Goal: Task Accomplishment & Management: Use online tool/utility

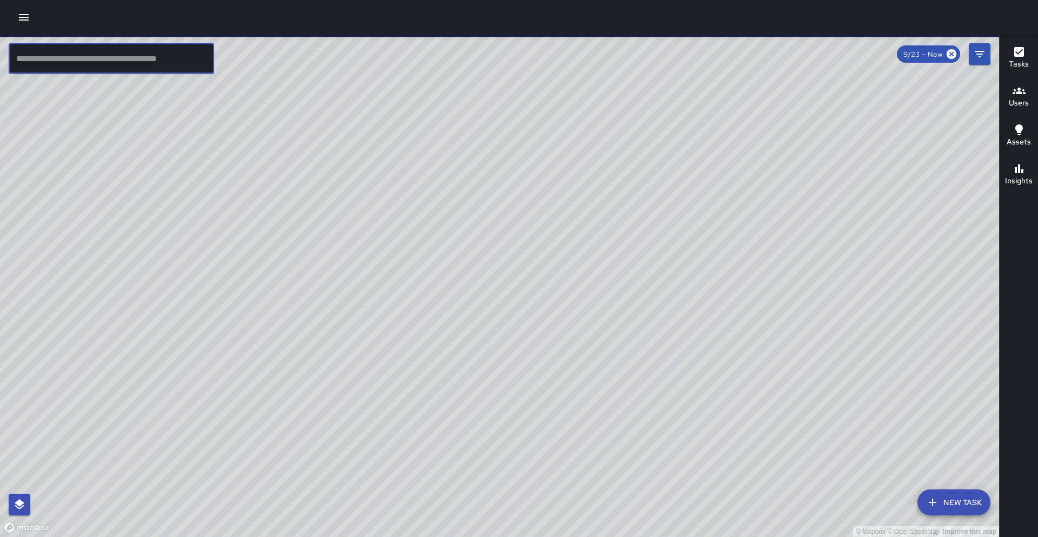
click at [116, 67] on input "text" at bounding box center [111, 58] width 205 height 30
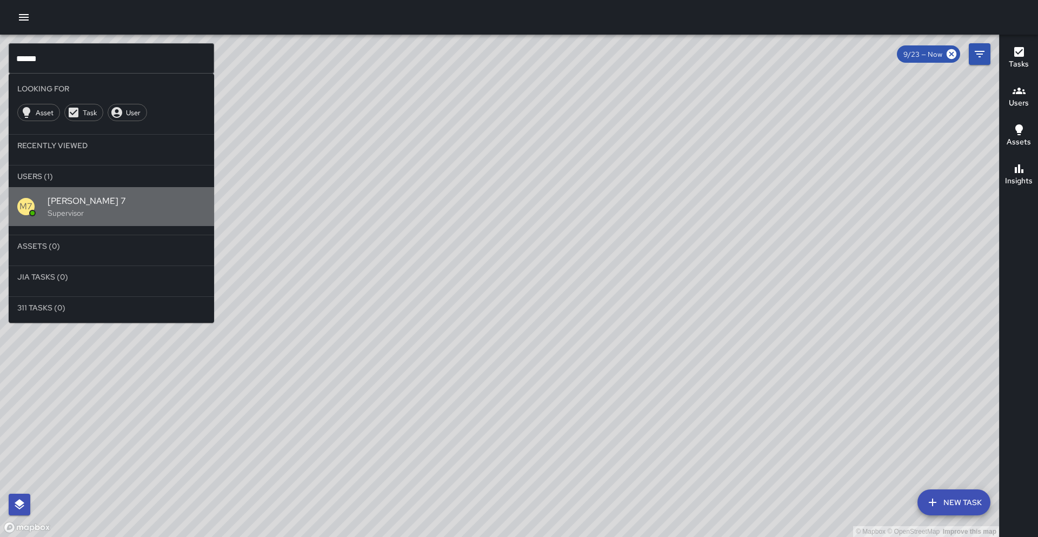
click at [61, 213] on p "Supervisor" at bounding box center [127, 213] width 158 height 11
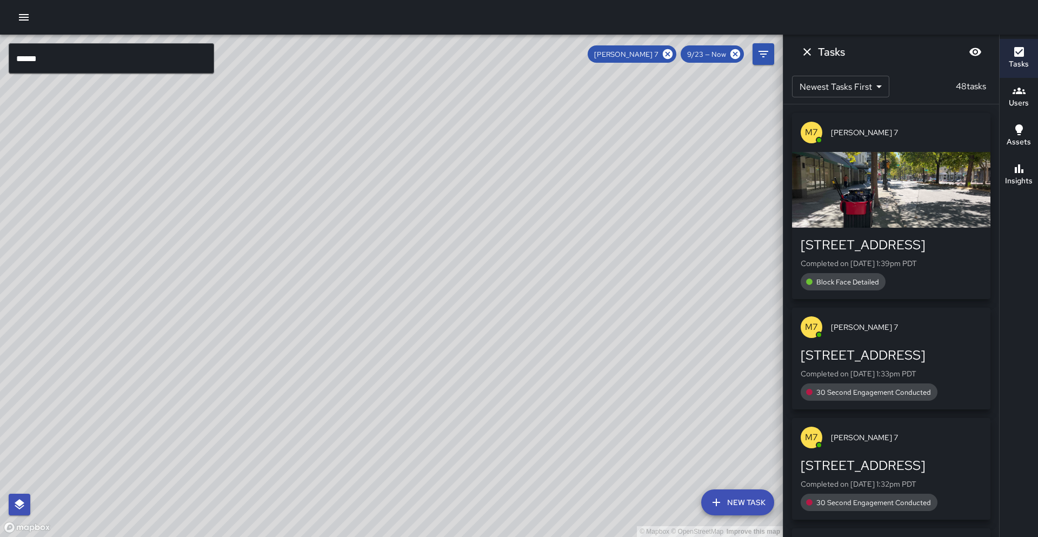
drag, startPoint x: 258, startPoint y: 310, endPoint x: 243, endPoint y: 184, distance: 126.9
click at [241, 179] on div "© Mapbox © OpenStreetMap Improve this map" at bounding box center [391, 286] width 783 height 502
click at [501, 56] on icon at bounding box center [668, 54] width 10 height 10
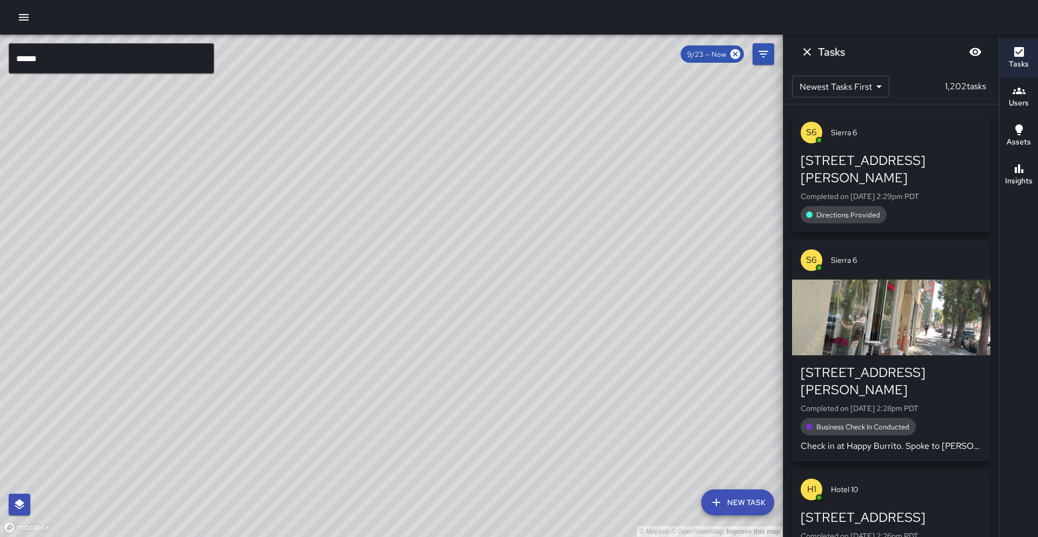
click at [140, 54] on input "******" at bounding box center [111, 58] width 205 height 30
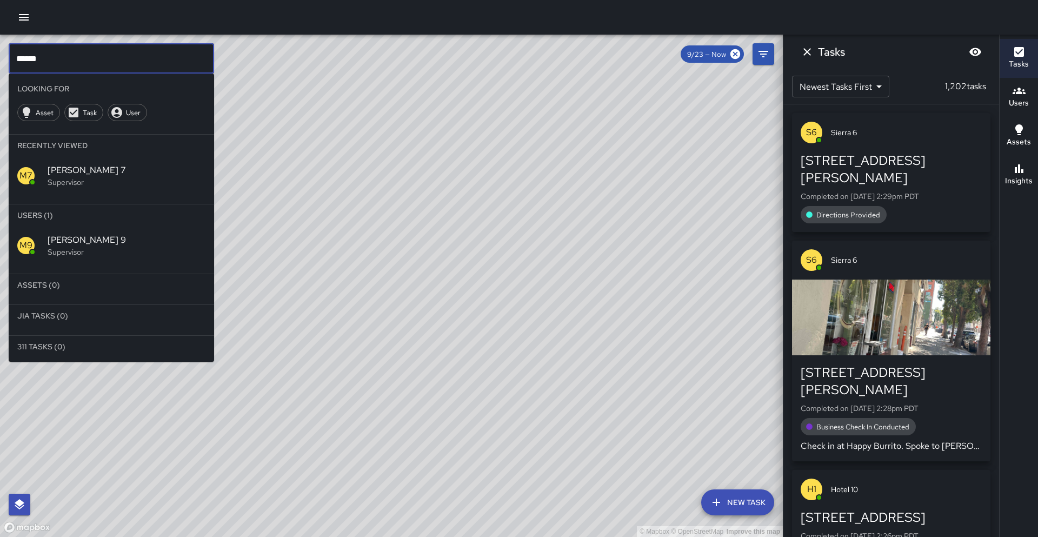
type input "******"
click at [61, 232] on div "M9 Mike 9 Supervisor" at bounding box center [111, 245] width 205 height 39
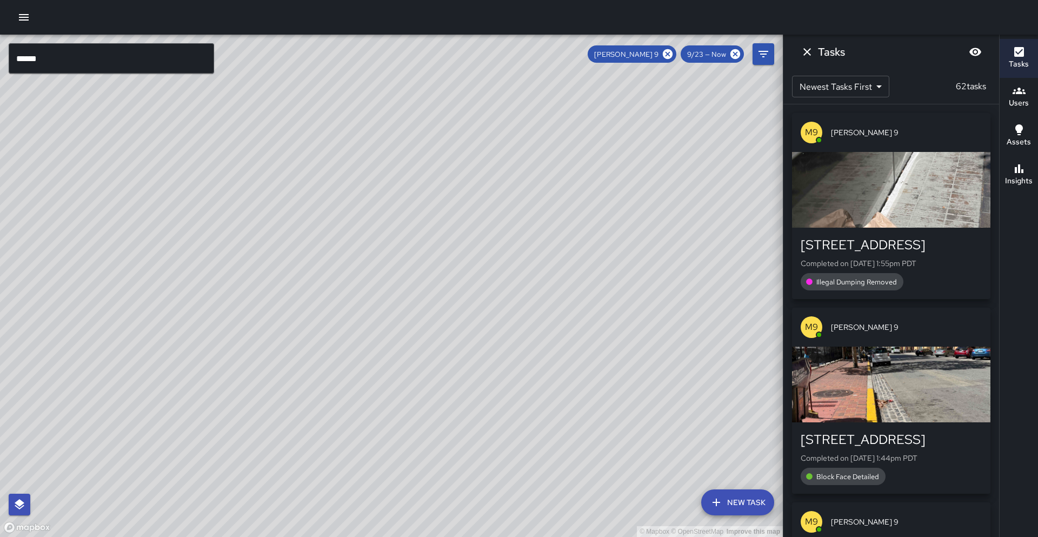
drag, startPoint x: 393, startPoint y: 207, endPoint x: 397, endPoint y: 198, distance: 9.4
click at [397, 198] on div "© Mapbox © OpenStreetMap Improve this map" at bounding box center [391, 286] width 783 height 502
drag, startPoint x: 672, startPoint y: 55, endPoint x: 353, endPoint y: 58, distance: 318.5
click at [501, 55] on icon at bounding box center [668, 54] width 10 height 10
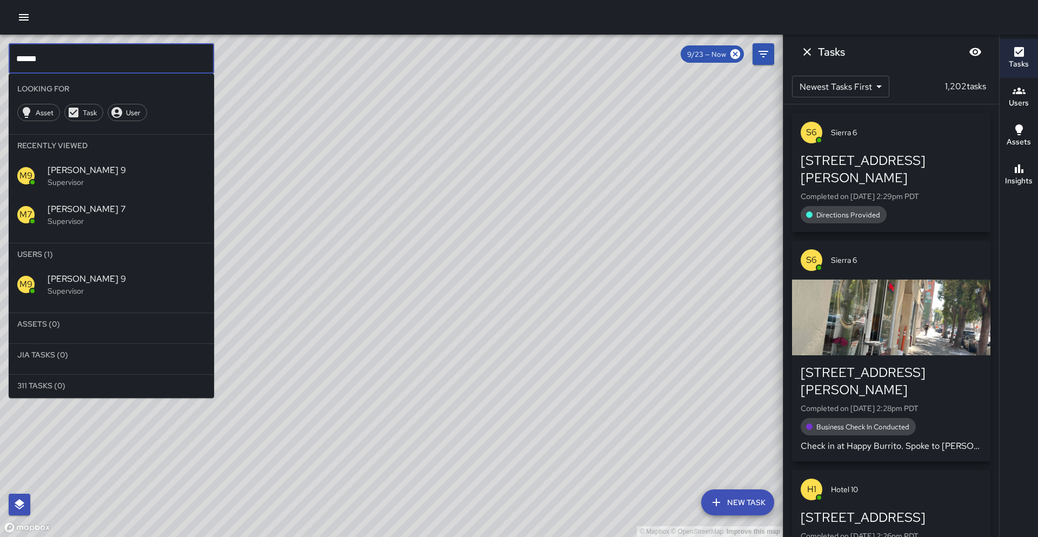
click at [145, 63] on input "******" at bounding box center [111, 58] width 205 height 30
click at [61, 324] on p "Supervisor" at bounding box center [127, 329] width 158 height 11
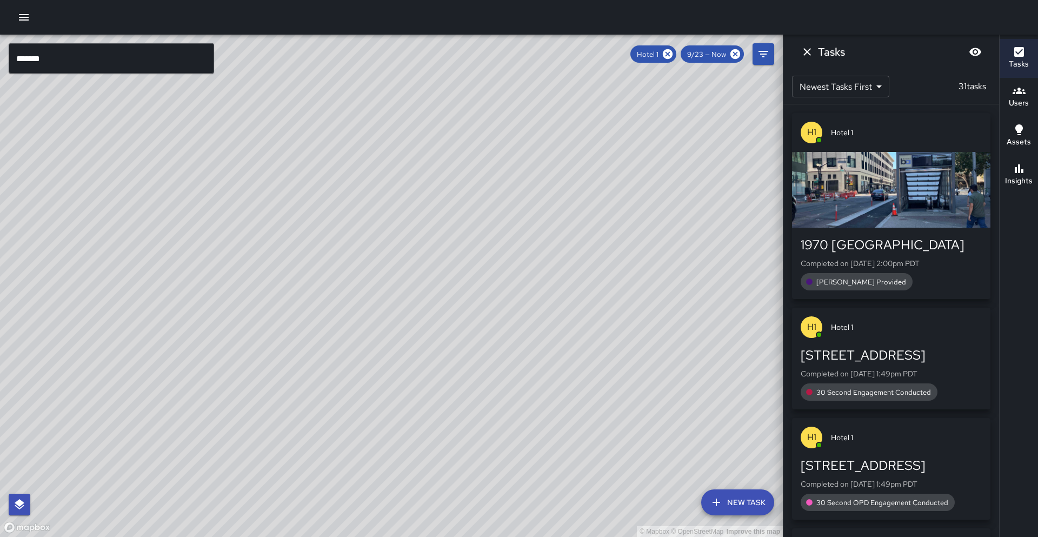
drag, startPoint x: 349, startPoint y: 198, endPoint x: 277, endPoint y: 267, distance: 99.8
click at [277, 267] on div "© Mapbox © OpenStreetMap Improve this map" at bounding box center [391, 286] width 783 height 502
click at [501, 50] on icon at bounding box center [668, 54] width 12 height 12
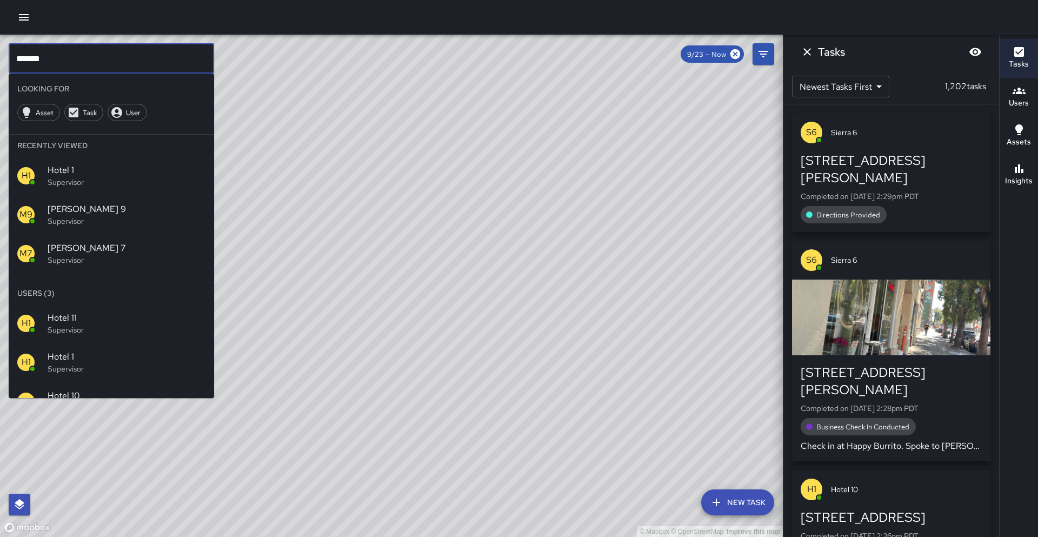
click at [111, 63] on input "*******" at bounding box center [111, 58] width 205 height 30
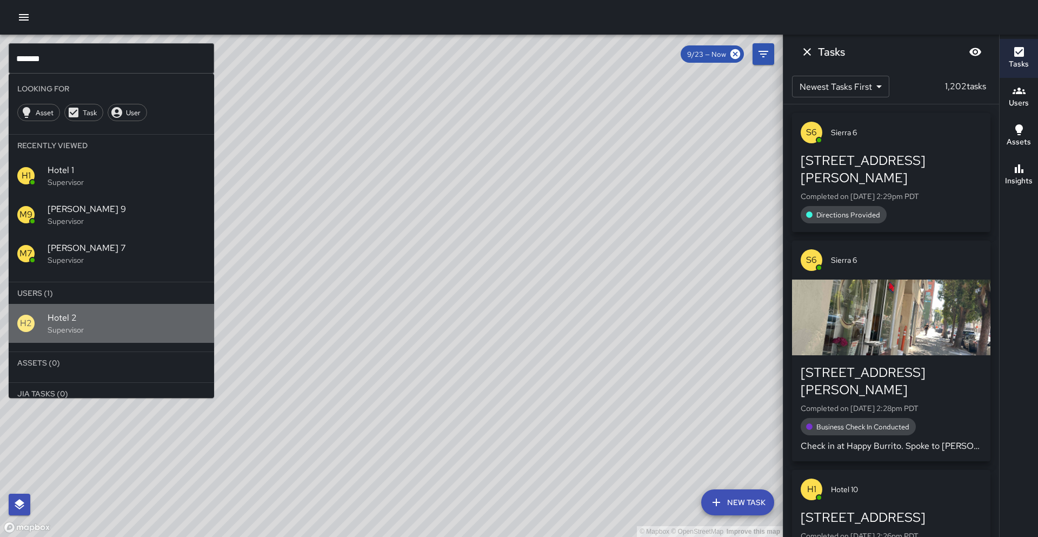
click at [59, 327] on p "Supervisor" at bounding box center [127, 329] width 158 height 11
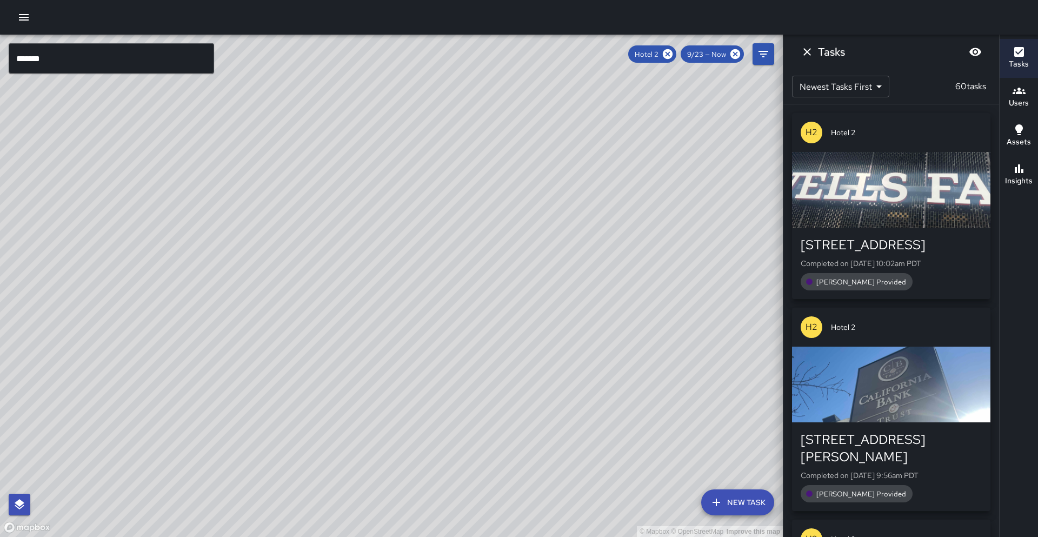
drag, startPoint x: 301, startPoint y: 226, endPoint x: 213, endPoint y: 288, distance: 108.0
click at [213, 288] on div "© Mapbox © OpenStreetMap Improve this map" at bounding box center [391, 286] width 783 height 502
click at [501, 55] on icon at bounding box center [668, 54] width 10 height 10
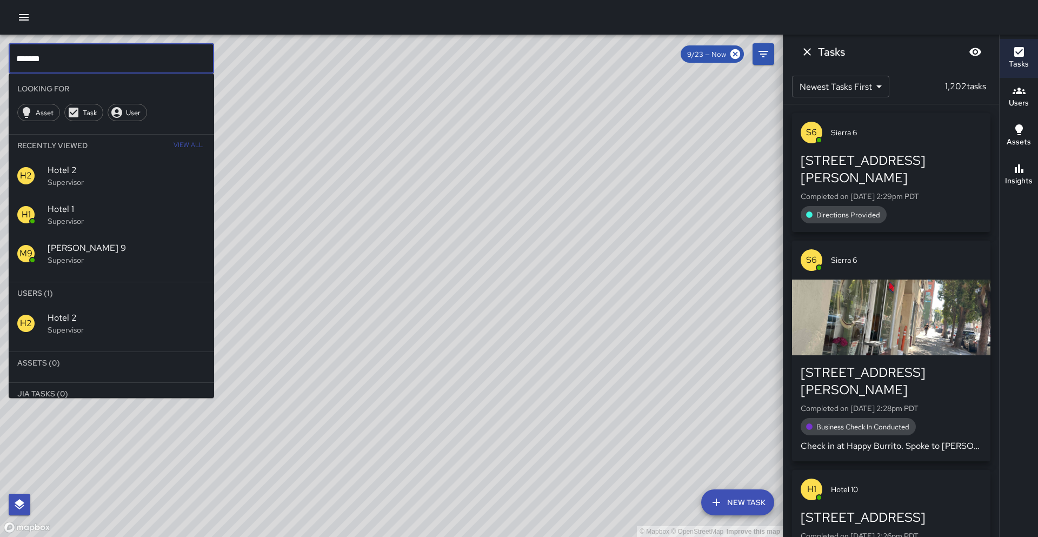
click at [99, 57] on input "*******" at bounding box center [111, 58] width 205 height 30
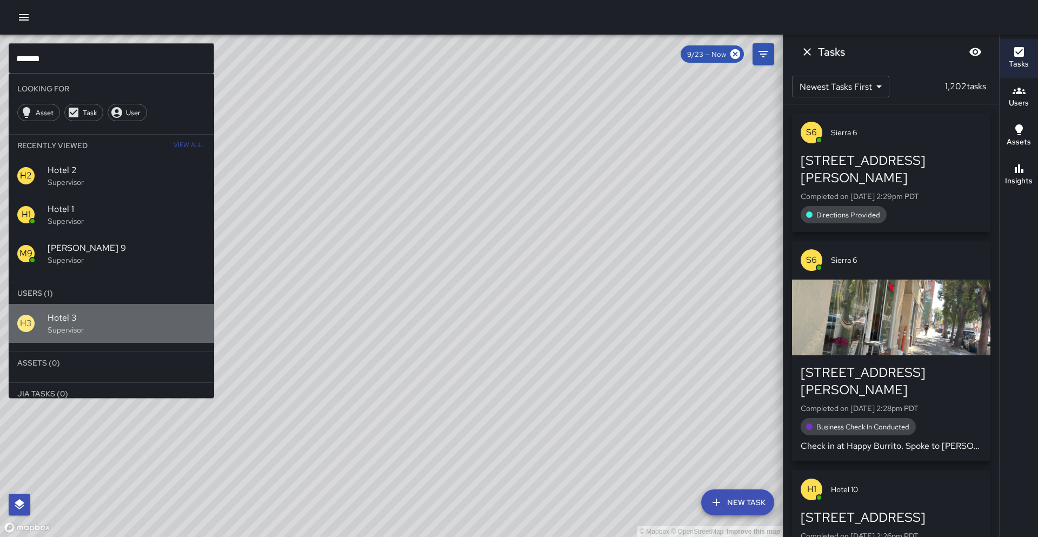
click at [93, 322] on span "Hotel 3" at bounding box center [127, 317] width 158 height 13
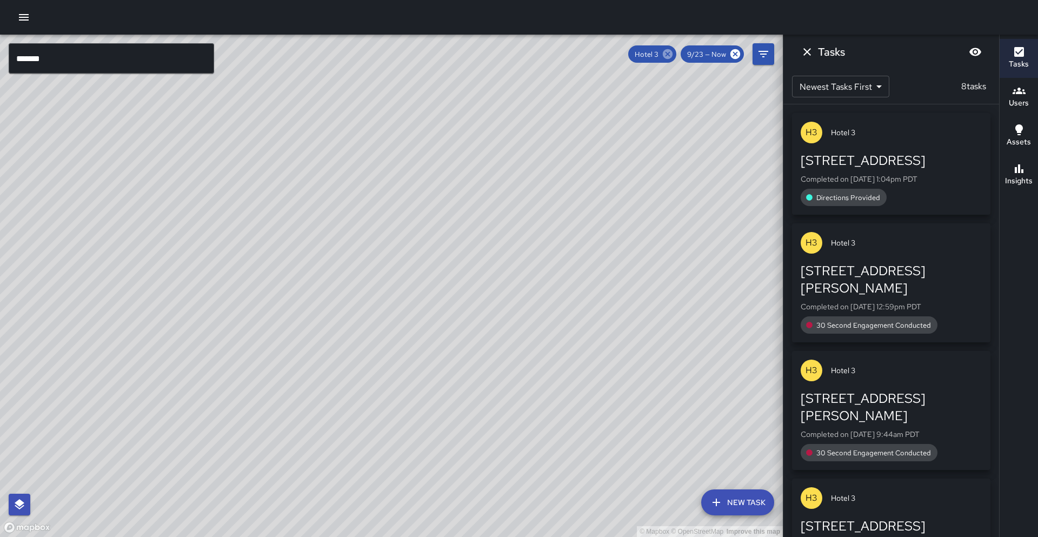
click at [501, 51] on icon at bounding box center [668, 54] width 10 height 10
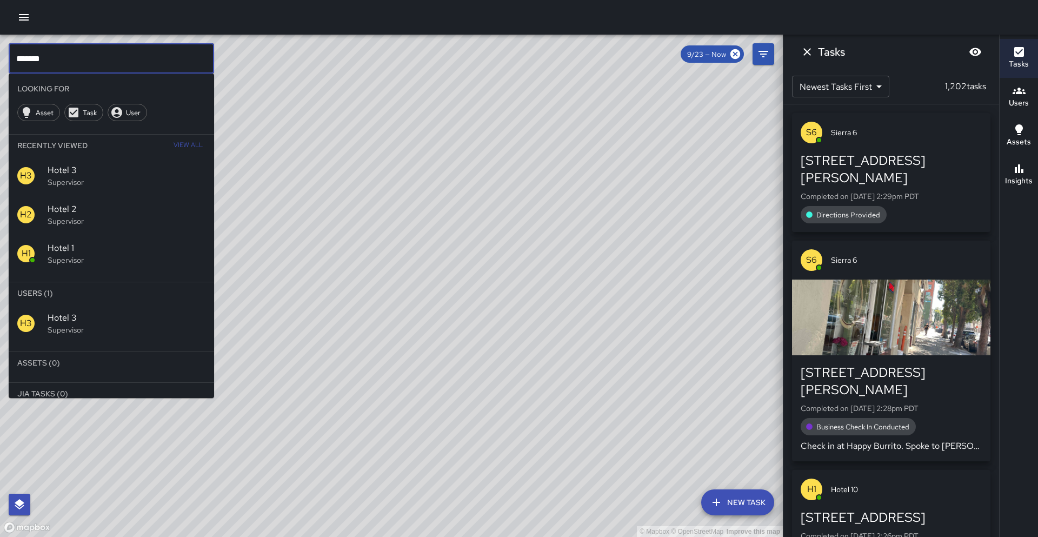
click at [157, 63] on input "*******" at bounding box center [111, 58] width 205 height 30
type input "*******"
click at [74, 337] on div "H4 Hotel 4 Supervisor" at bounding box center [111, 323] width 205 height 39
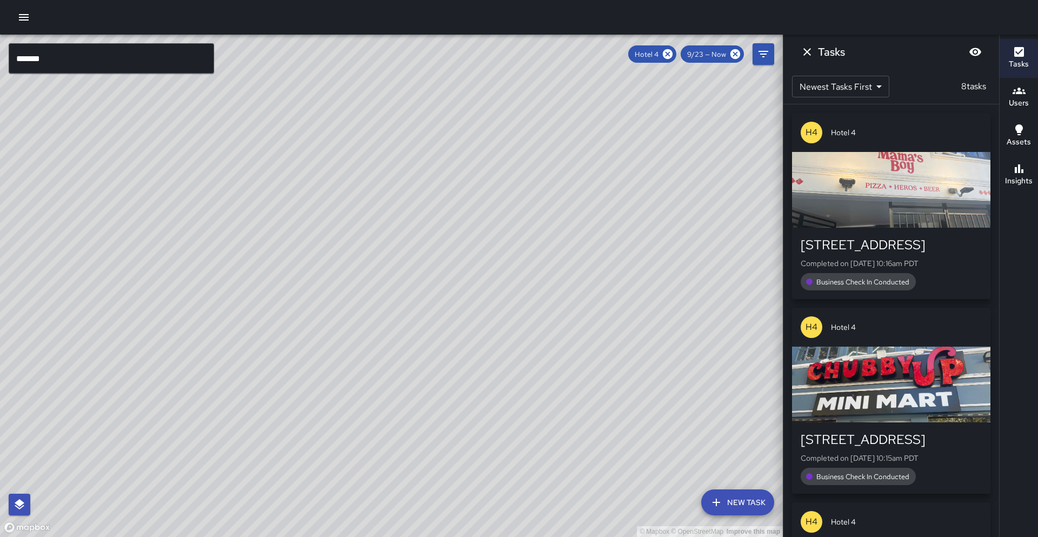
drag, startPoint x: 670, startPoint y: 56, endPoint x: 296, endPoint y: 50, distance: 374.2
click at [501, 56] on icon at bounding box center [668, 54] width 12 height 12
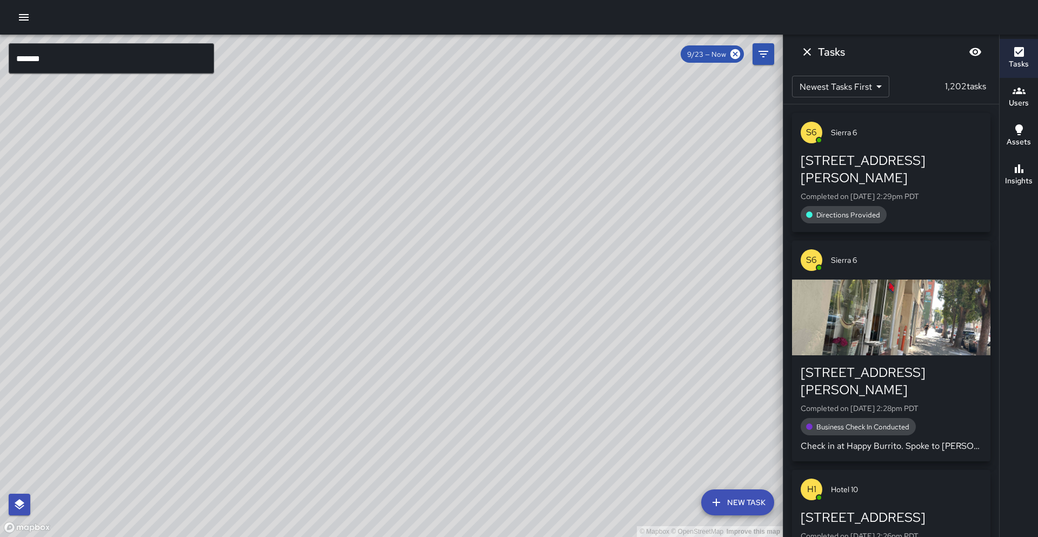
click at [185, 57] on input "*******" at bounding box center [111, 58] width 205 height 30
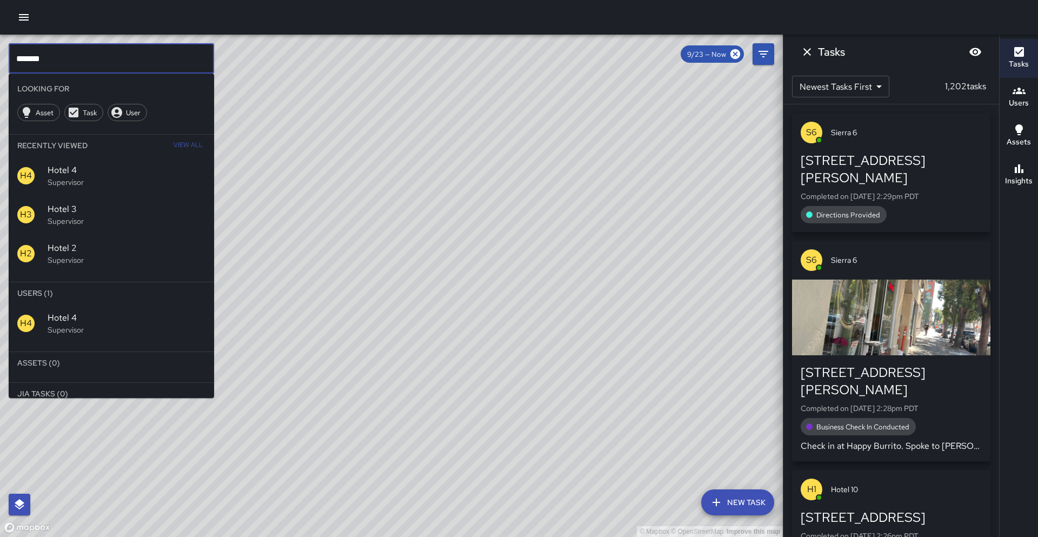
click at [185, 57] on input "*******" at bounding box center [111, 58] width 205 height 30
click at [70, 321] on span "Echo 1" at bounding box center [127, 317] width 158 height 13
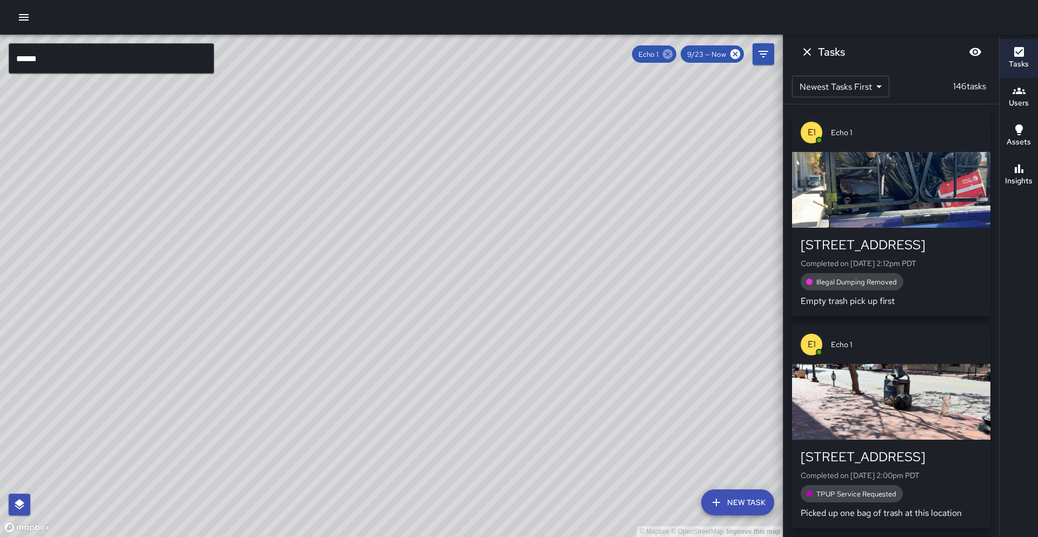
click at [501, 52] on icon at bounding box center [668, 54] width 12 height 12
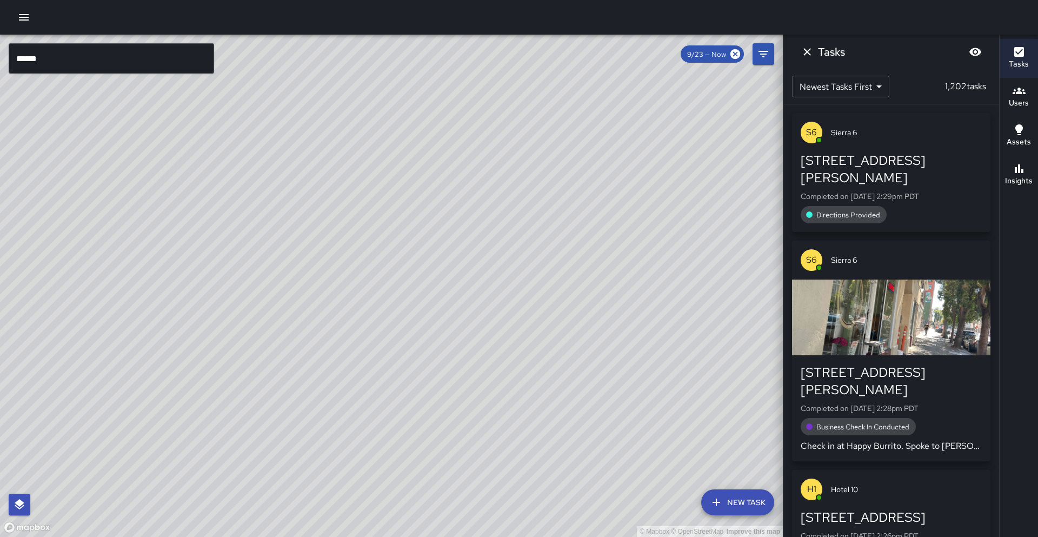
click at [180, 59] on input "******" at bounding box center [111, 58] width 205 height 30
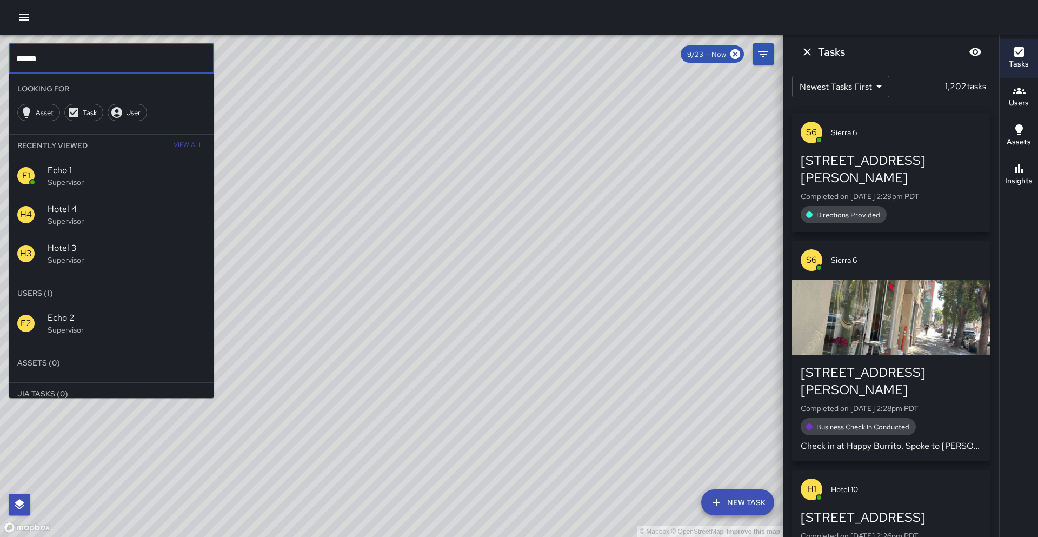
click at [47, 304] on div "E2 Echo 2 Supervisor" at bounding box center [111, 323] width 205 height 39
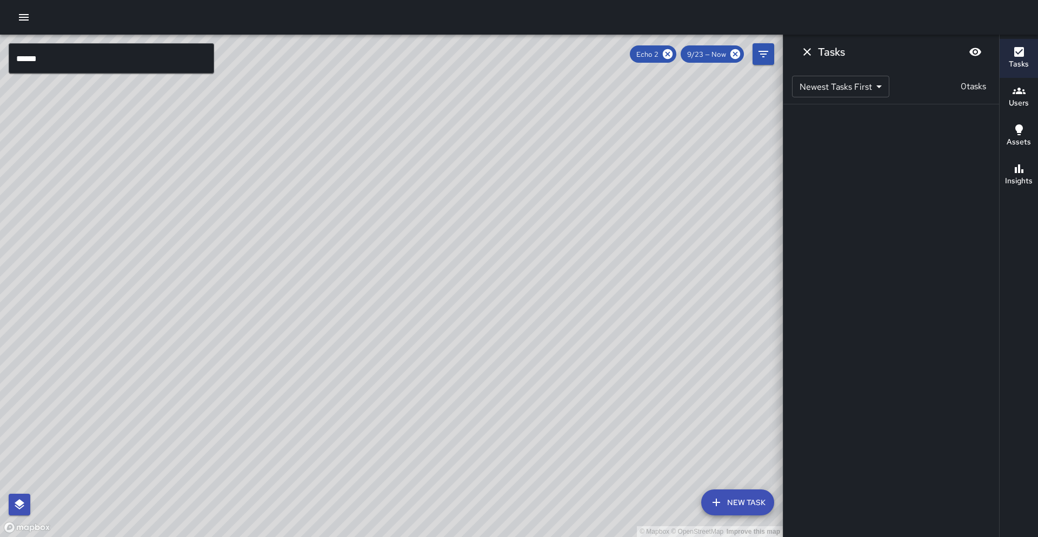
click at [128, 56] on input "******" at bounding box center [111, 58] width 205 height 30
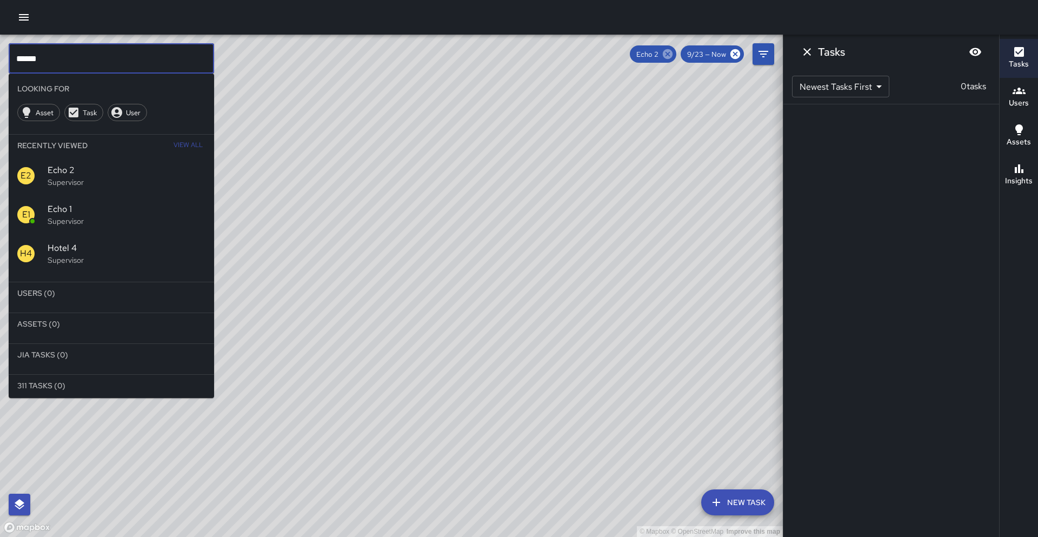
type input "******"
click at [501, 55] on icon at bounding box center [668, 54] width 10 height 10
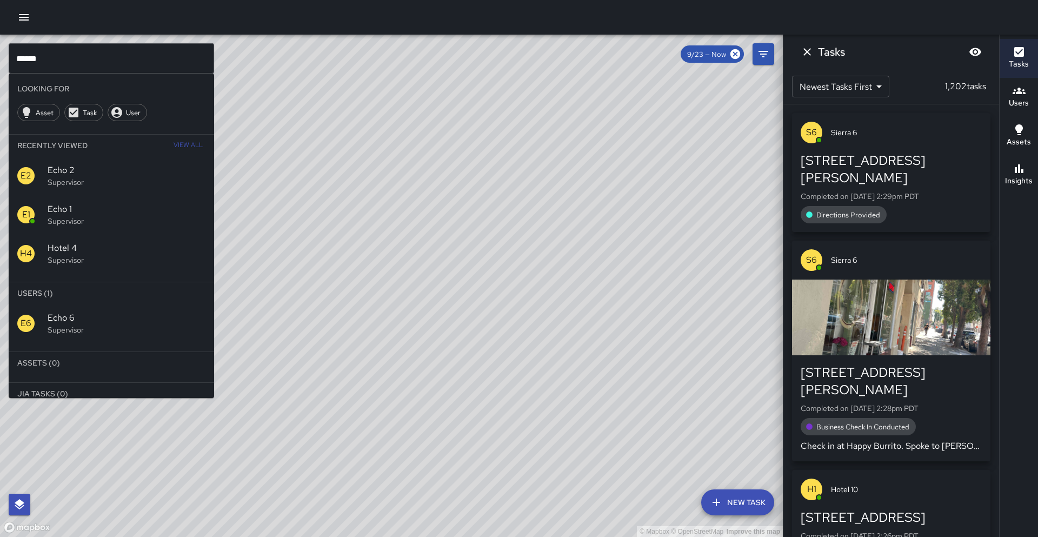
click at [69, 324] on span "Echo 6" at bounding box center [127, 317] width 158 height 13
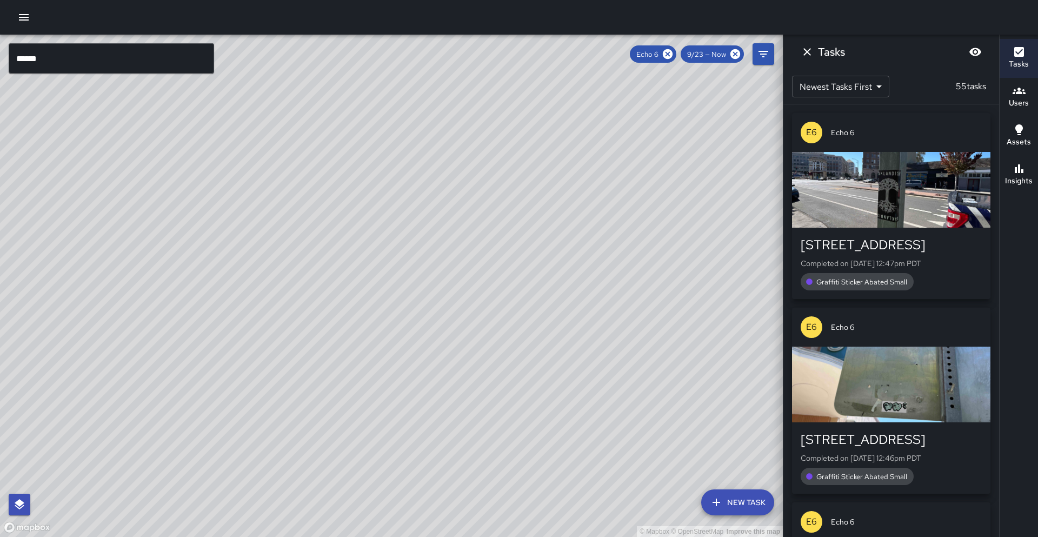
drag, startPoint x: 669, startPoint y: 51, endPoint x: 200, endPoint y: 24, distance: 470.7
click at [501, 51] on icon at bounding box center [668, 54] width 10 height 10
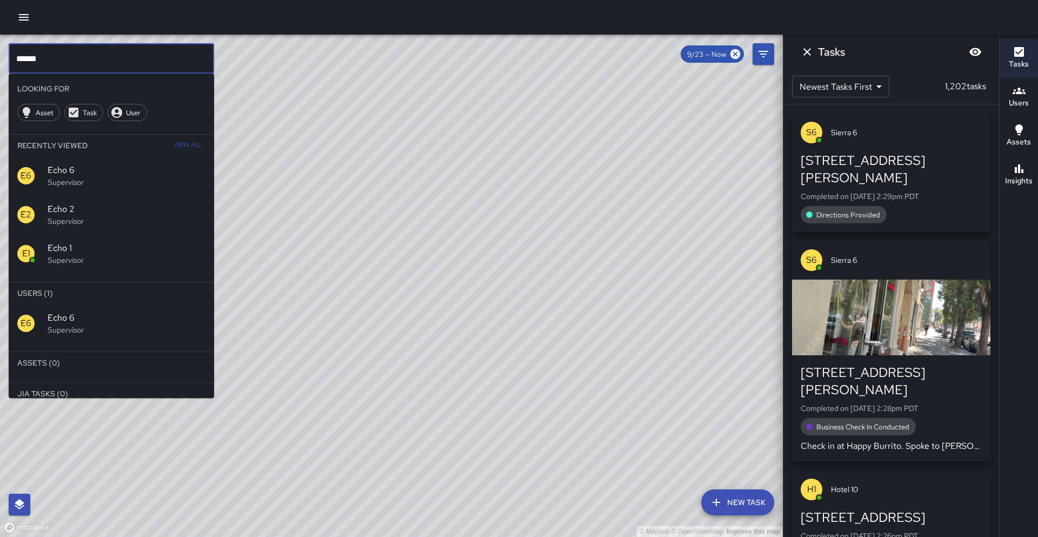
click at [85, 57] on input "******" at bounding box center [111, 58] width 205 height 30
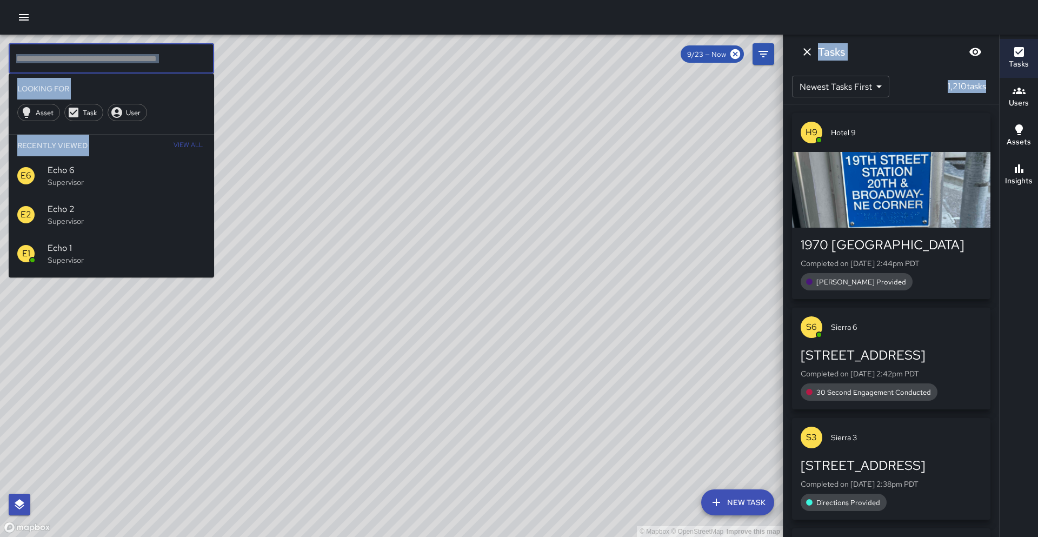
click at [501, 34] on div "© Mapbox © OpenStreetMap Improve this map ​ Looking For Asset Task User Recentl…" at bounding box center [519, 268] width 1038 height 537
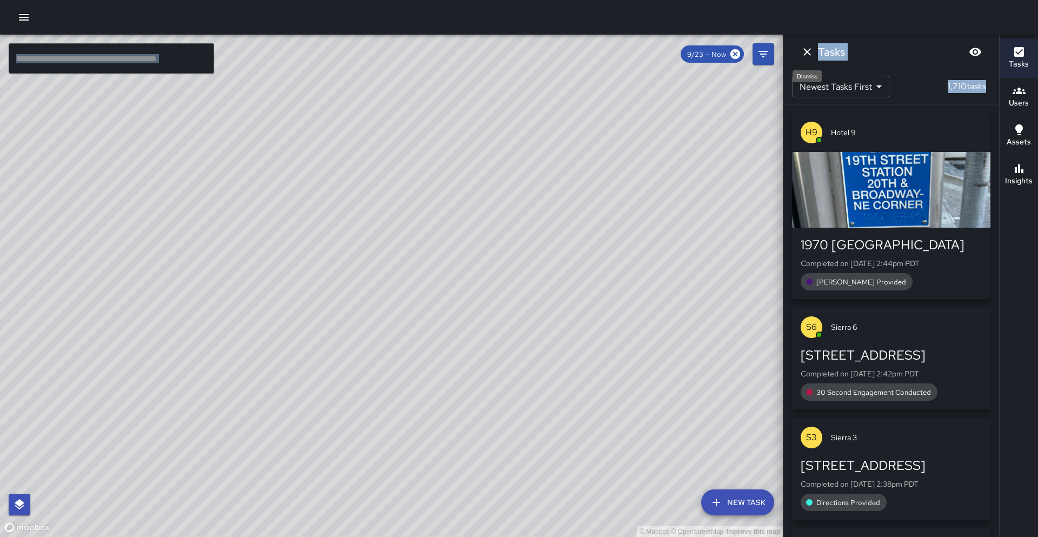
click at [501, 50] on icon "Dismiss" at bounding box center [807, 51] width 13 height 13
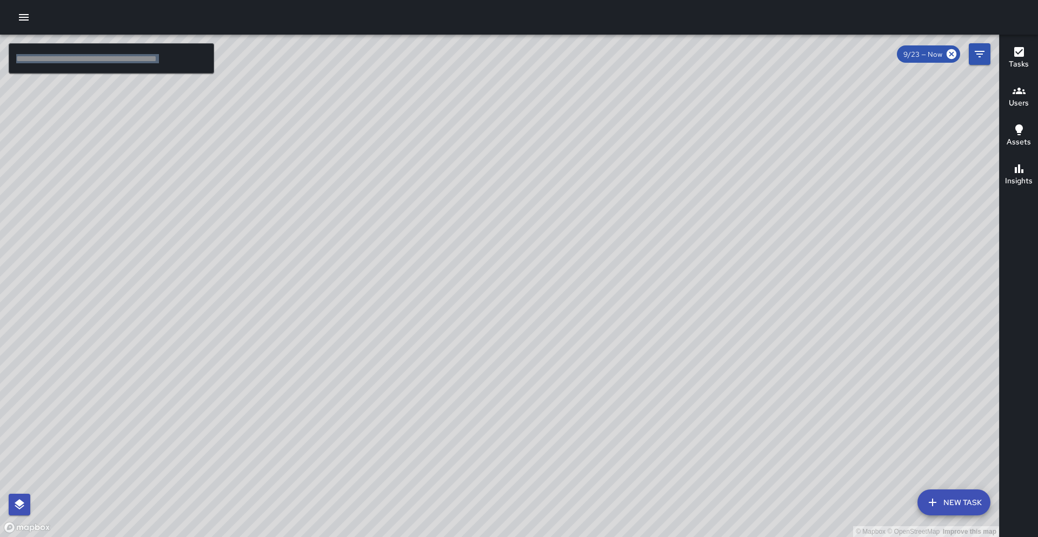
click at [501, 103] on h6 "Users" at bounding box center [1019, 103] width 20 height 12
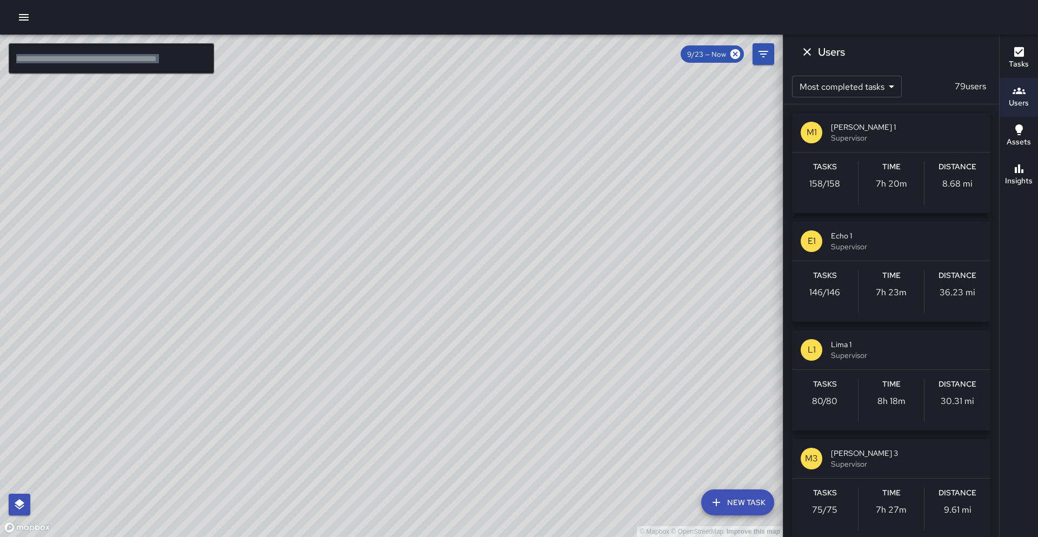
drag, startPoint x: 337, startPoint y: 373, endPoint x: 418, endPoint y: 349, distance: 84.2
click at [418, 349] on div "© Mapbox © OpenStreetMap Improve this map" at bounding box center [391, 286] width 783 height 502
click at [501, 53] on icon "Dismiss" at bounding box center [808, 52] width 8 height 8
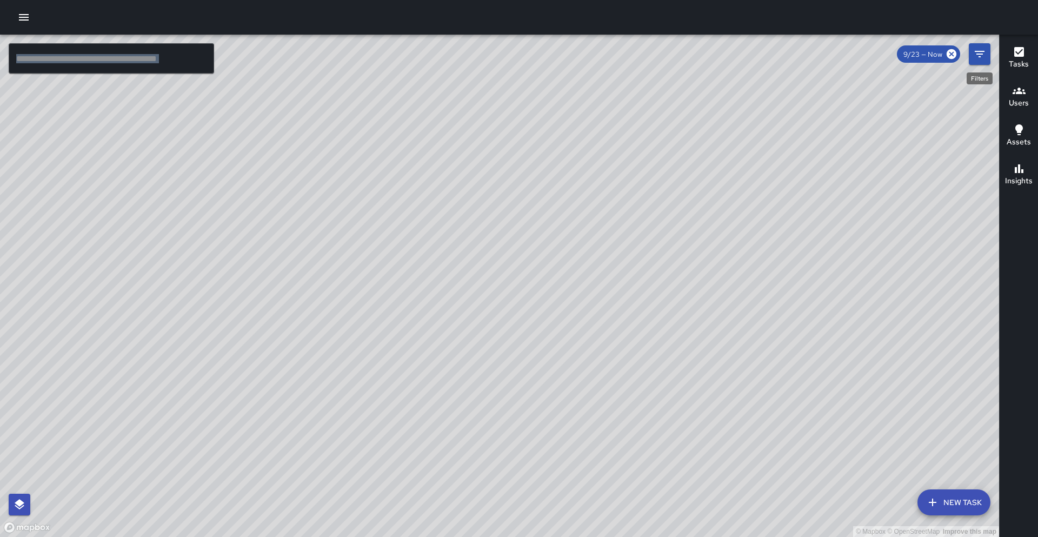
click at [501, 56] on icon "Filters" at bounding box center [979, 54] width 13 height 13
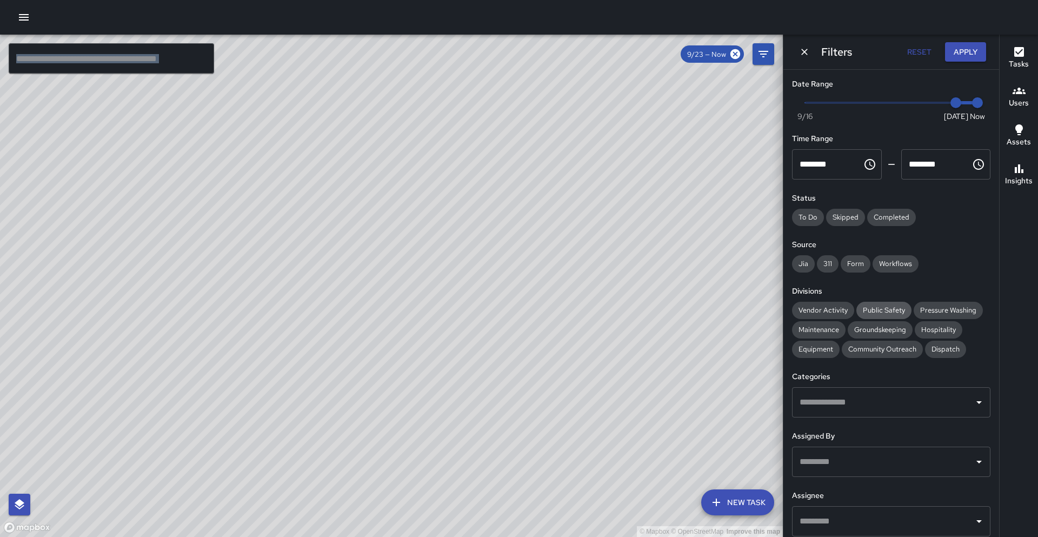
click at [501, 306] on span "Public Safety" at bounding box center [884, 310] width 55 height 9
drag, startPoint x: 613, startPoint y: 187, endPoint x: 657, endPoint y: 254, distance: 80.4
click at [501, 254] on div "© Mapbox © OpenStreetMap Improve this map" at bounding box center [391, 286] width 783 height 502
drag, startPoint x: 891, startPoint y: 351, endPoint x: 882, endPoint y: 340, distance: 14.0
click at [501, 351] on span "Community Outreach" at bounding box center [882, 348] width 81 height 9
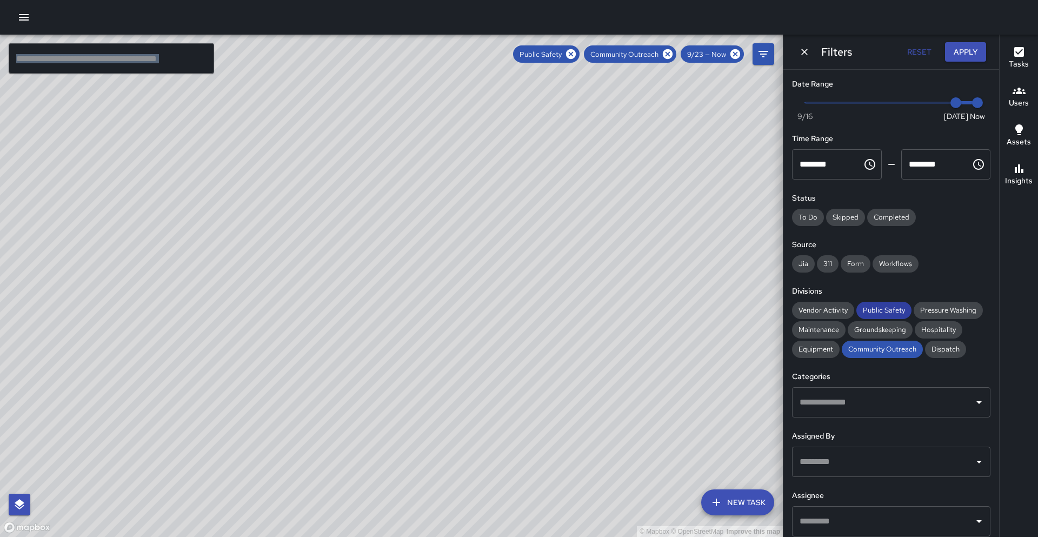
click at [501, 308] on span "Public Safety" at bounding box center [884, 310] width 55 height 9
click at [501, 311] on span "Public Safety" at bounding box center [884, 310] width 55 height 9
drag, startPoint x: 428, startPoint y: 366, endPoint x: 456, endPoint y: 291, distance: 79.9
click at [456, 291] on div "© Mapbox © OpenStreetMap Improve this map" at bounding box center [391, 286] width 783 height 502
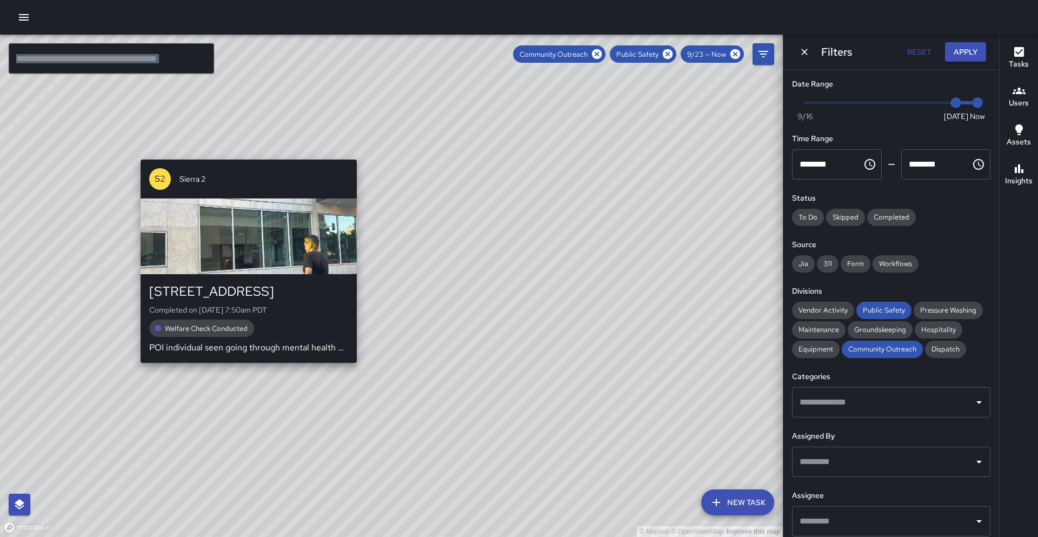
drag, startPoint x: 242, startPoint y: 370, endPoint x: 239, endPoint y: 364, distance: 6.3
click at [242, 370] on div "© Mapbox © OpenStreetMap Improve this map S2 Sierra 2 433 14th Street Completed…" at bounding box center [391, 286] width 783 height 502
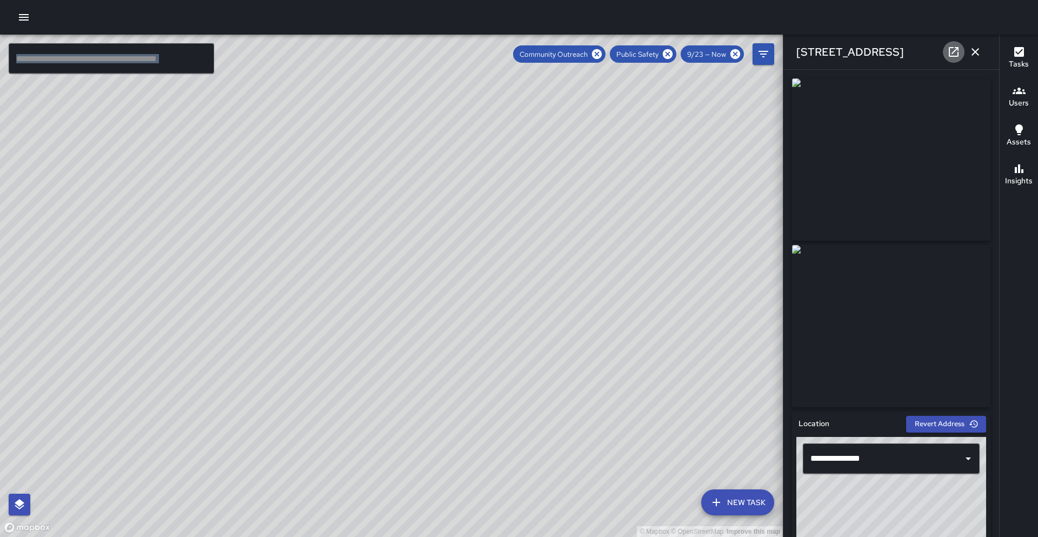
click at [501, 50] on icon at bounding box center [953, 51] width 13 height 13
drag, startPoint x: 308, startPoint y: 211, endPoint x: 350, endPoint y: 71, distance: 146.9
click at [350, 71] on div "© Mapbox © OpenStreetMap Improve this map" at bounding box center [391, 286] width 783 height 502
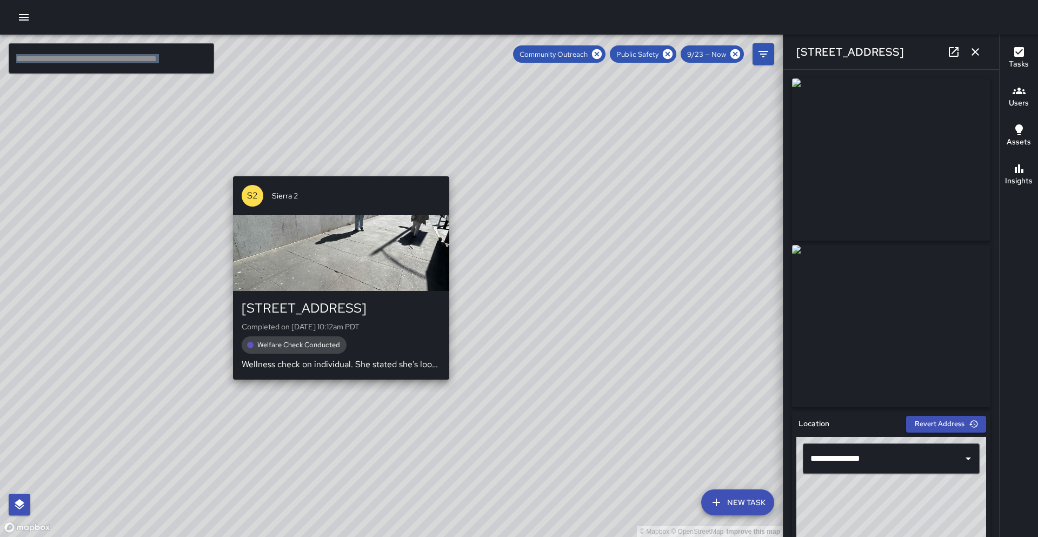
click at [341, 387] on div "© Mapbox © OpenStreetMap Improve this map S2 Sierra 2 1180 Broadway Completed o…" at bounding box center [391, 286] width 783 height 502
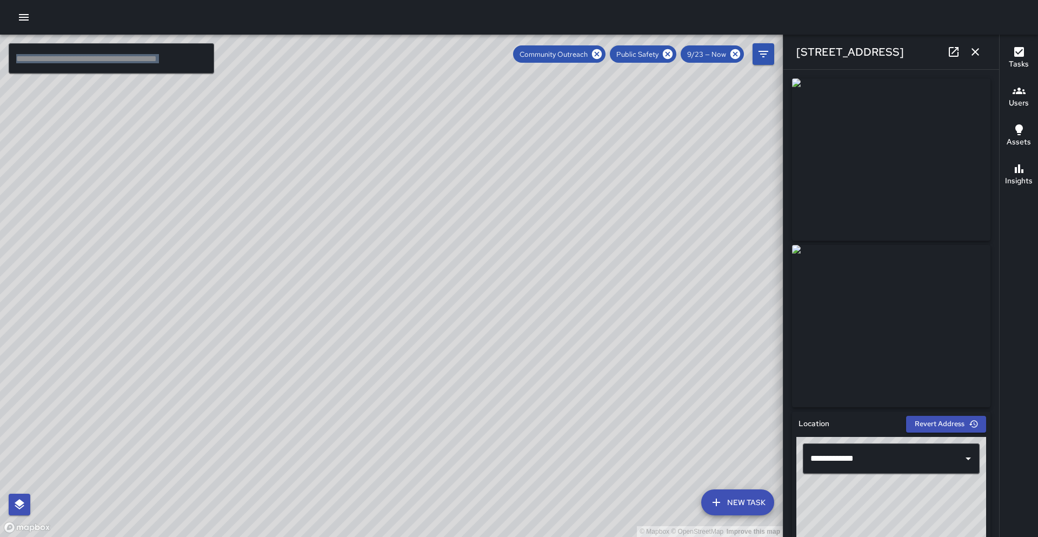
click at [324, 347] on div "© Mapbox © OpenStreetMap Improve this map M3 Mike 3 1100 Broadway Completed on …" at bounding box center [391, 286] width 783 height 502
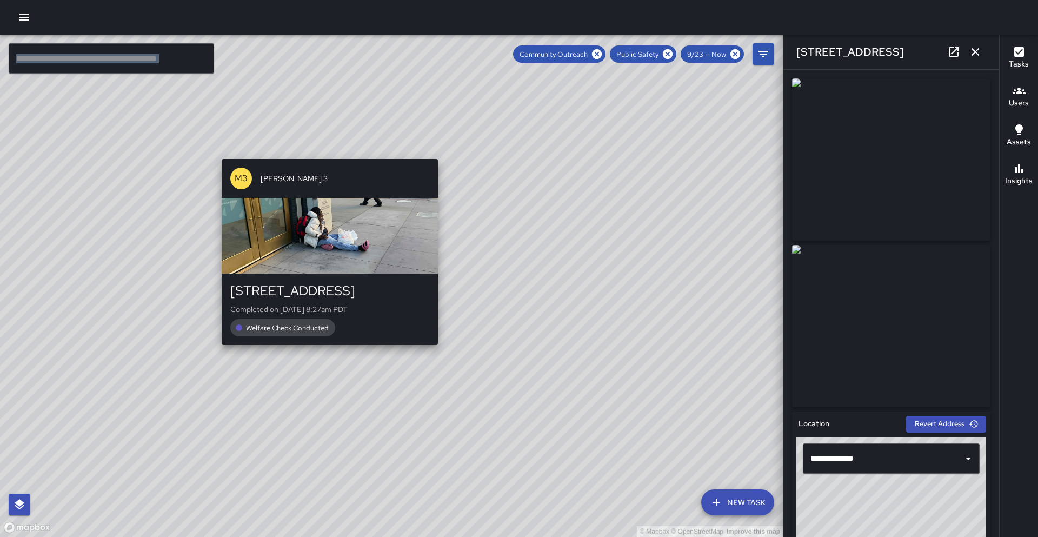
type input "**********"
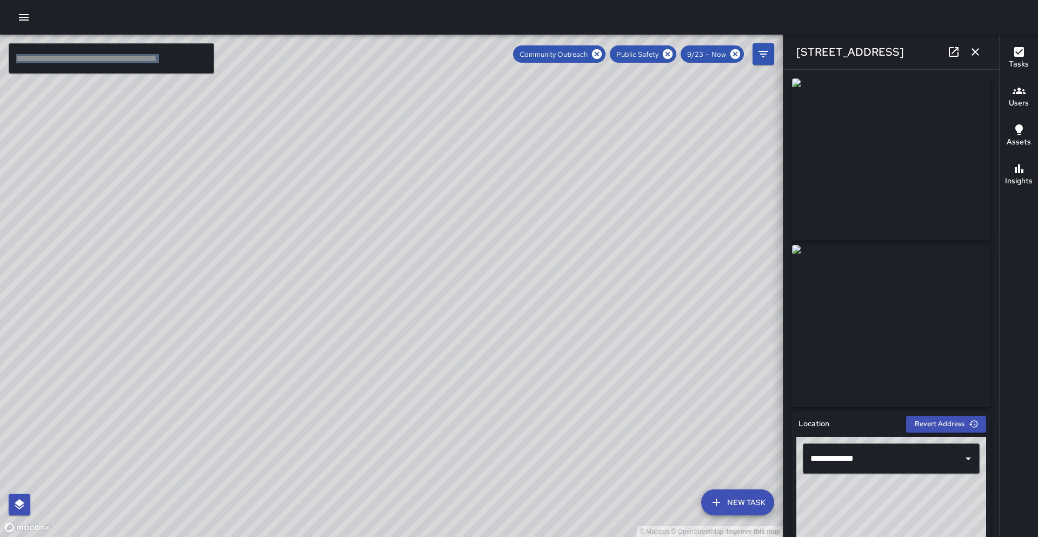
drag, startPoint x: 309, startPoint y: 442, endPoint x: 387, endPoint y: 201, distance: 253.6
click at [387, 201] on div "© Mapbox © OpenStreetMap Improve this map" at bounding box center [391, 286] width 783 height 502
click at [320, 351] on div "© Mapbox © OpenStreetMap Improve this map S2 Sierra 2 827 Broadway Completed on…" at bounding box center [391, 286] width 783 height 502
click at [501, 51] on icon at bounding box center [954, 52] width 10 height 10
click at [302, 353] on div "© Mapbox © OpenStreetMap Improve this map M3 Mike 3 801 Broadway Completed on 9…" at bounding box center [391, 286] width 783 height 502
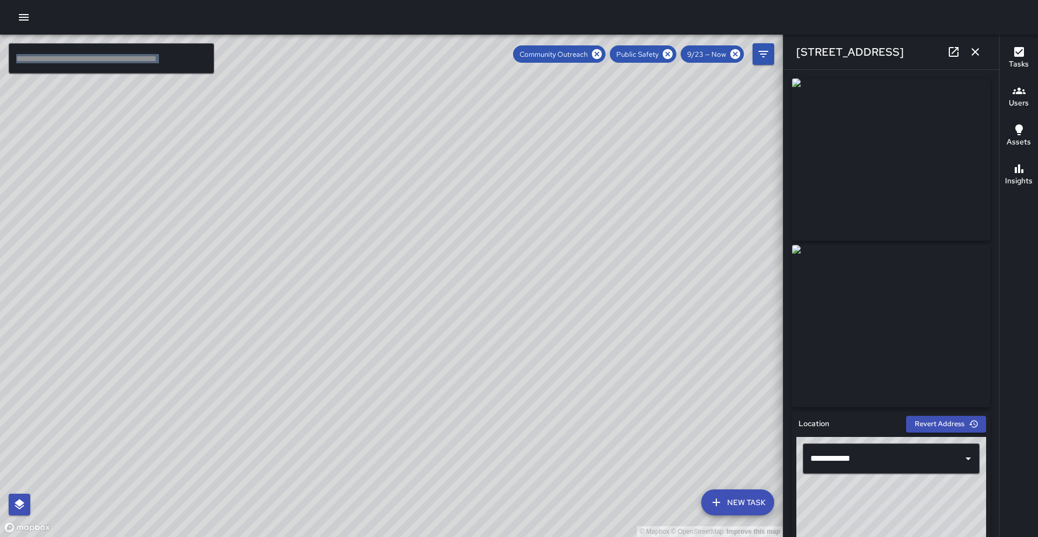
click at [395, 205] on div "© Mapbox © OpenStreetMap Improve this map S5 Sierra 5 404 Webster St Completed …" at bounding box center [391, 286] width 783 height 502
type input "**********"
click at [501, 53] on icon at bounding box center [953, 51] width 13 height 13
drag, startPoint x: 324, startPoint y: 187, endPoint x: 317, endPoint y: 273, distance: 85.8
click at [316, 281] on div "© Mapbox © OpenStreetMap Improve this map" at bounding box center [391, 286] width 783 height 502
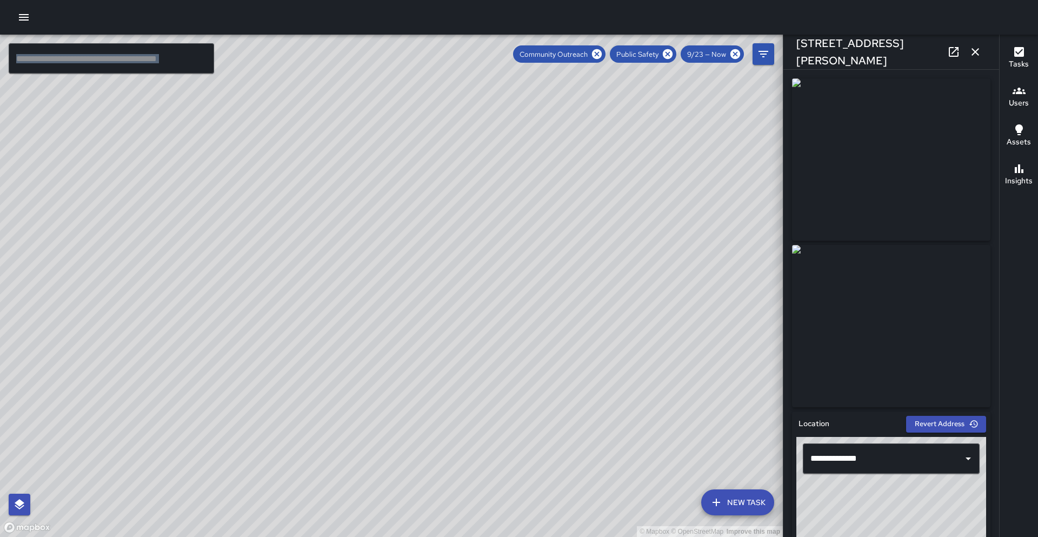
drag, startPoint x: 474, startPoint y: 122, endPoint x: 234, endPoint y: 409, distance: 374.4
click at [234, 409] on div "© Mapbox © OpenStreetMap Improve this map" at bounding box center [391, 286] width 783 height 502
drag, startPoint x: 373, startPoint y: 248, endPoint x: 282, endPoint y: 422, distance: 196.9
click at [278, 424] on div "© Mapbox © OpenStreetMap Improve this map" at bounding box center [391, 286] width 783 height 502
click at [356, 383] on div "© Mapbox © OpenStreetMap Improve this map S6 Sierra 6 1728 Franklin Street Comp…" at bounding box center [391, 286] width 783 height 502
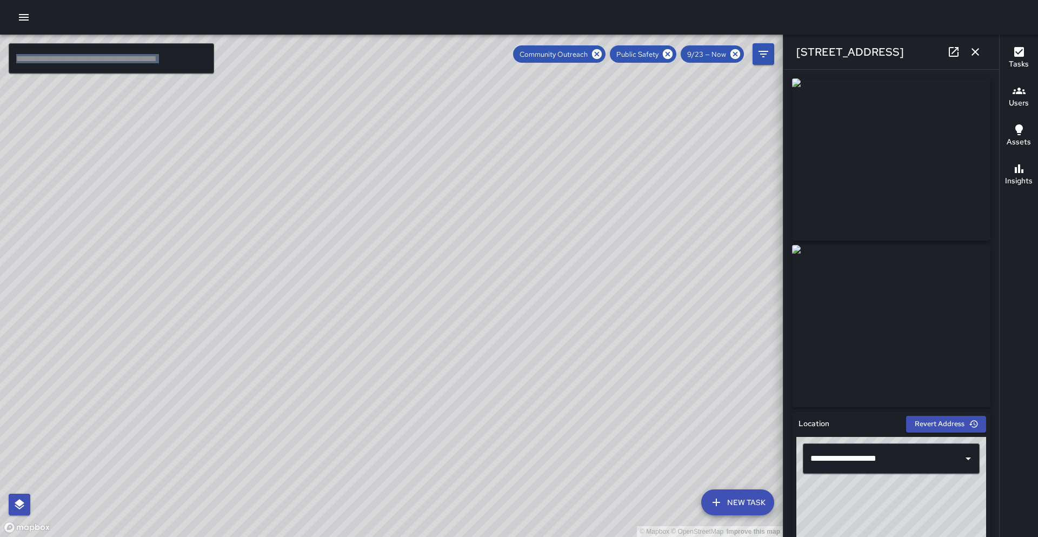
drag, startPoint x: 428, startPoint y: 337, endPoint x: 234, endPoint y: 356, distance: 194.5
click at [244, 366] on div "© Mapbox © OpenStreetMap Improve this map" at bounding box center [391, 286] width 783 height 502
click at [212, 316] on div "© Mapbox © OpenStreetMap Improve this map" at bounding box center [391, 286] width 783 height 502
click at [268, 365] on div "© Mapbox © OpenStreetMap Improve this map O1 Oscar 1 1728 Franklin Street Compl…" at bounding box center [391, 286] width 783 height 502
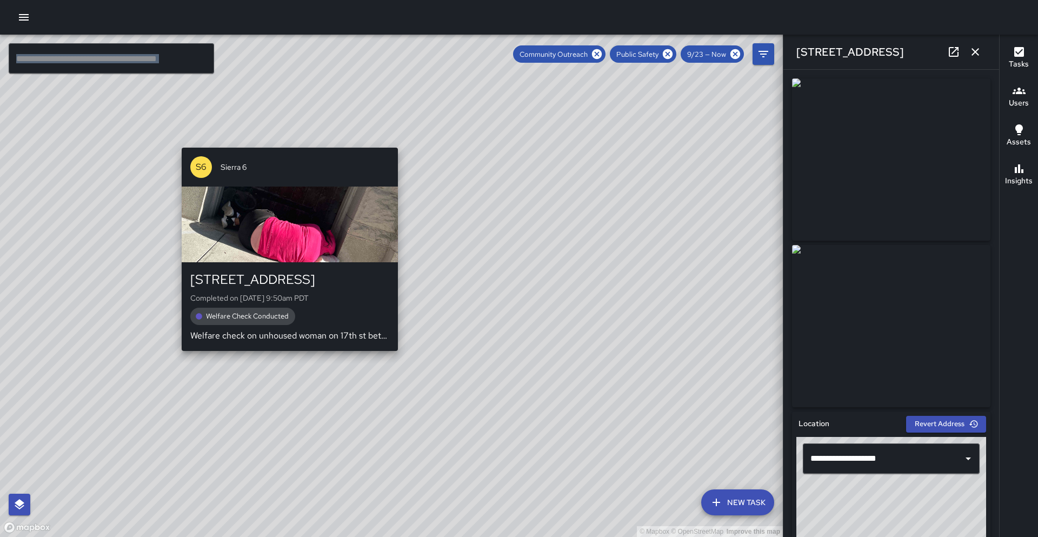
click at [283, 362] on div "© Mapbox © OpenStreetMap Improve this map S6 Sierra 6 1701 Franklin Street Comp…" at bounding box center [391, 286] width 783 height 502
type input "**********"
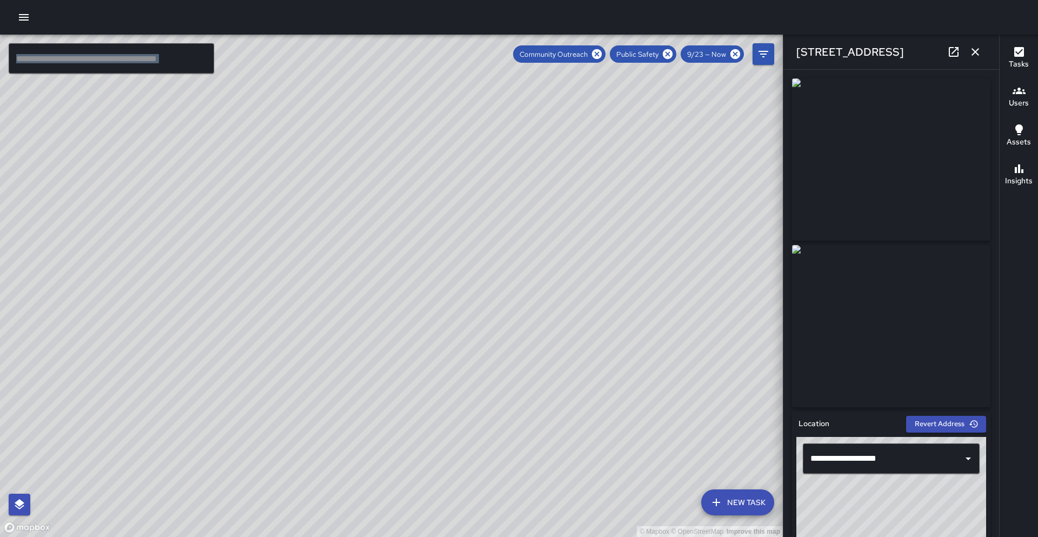
drag, startPoint x: 423, startPoint y: 335, endPoint x: 221, endPoint y: 463, distance: 239.7
click at [221, 463] on div "© Mapbox © OpenStreetMap Improve this map" at bounding box center [391, 286] width 783 height 502
click at [501, 54] on icon at bounding box center [953, 51] width 13 height 13
drag, startPoint x: 236, startPoint y: 164, endPoint x: 234, endPoint y: 300, distance: 135.2
click at [234, 300] on div "© Mapbox © OpenStreetMap Improve this map" at bounding box center [391, 286] width 783 height 502
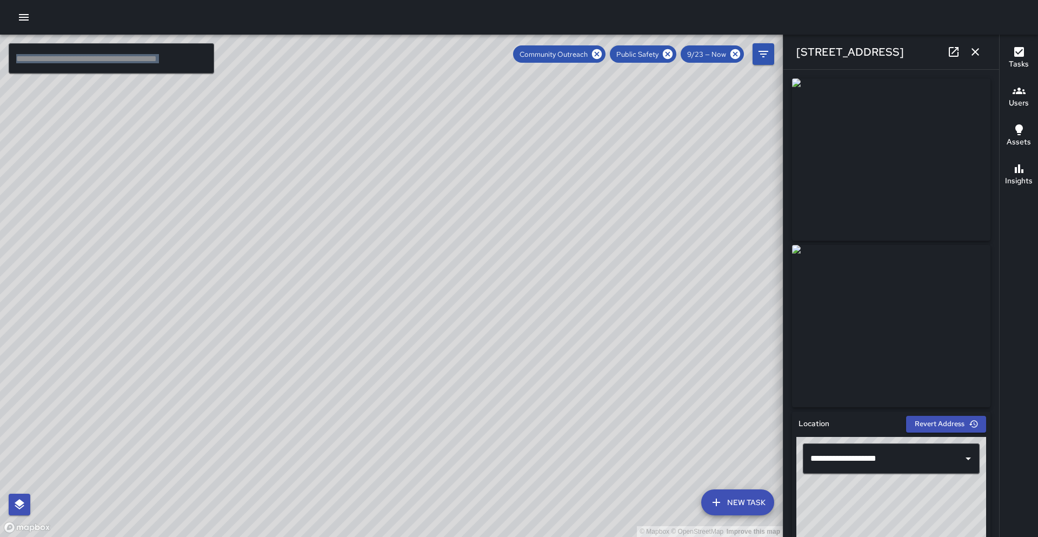
click at [97, 220] on div "© Mapbox © OpenStreetMap Improve this map S1 Sierra 1 1900 Telegraph Avenue Com…" at bounding box center [391, 286] width 783 height 502
click at [183, 129] on div "© Mapbox © OpenStreetMap Improve this map S1 Sierra 1 562 William Street Comple…" at bounding box center [391, 286] width 783 height 502
type input "**********"
click at [501, 52] on icon at bounding box center [953, 51] width 13 height 13
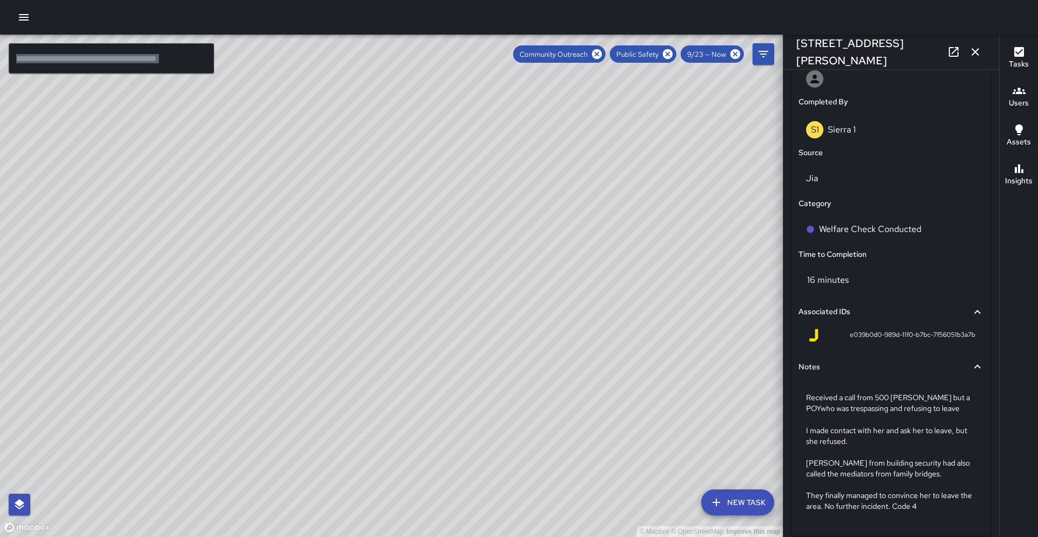
scroll to position [689, 0]
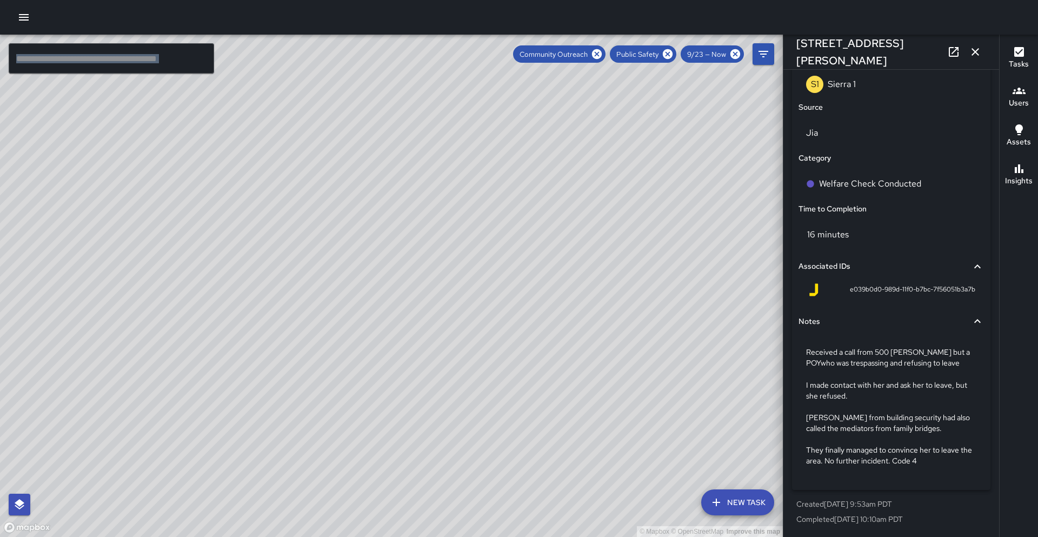
drag, startPoint x: 535, startPoint y: 339, endPoint x: 301, endPoint y: 328, distance: 233.9
click at [301, 328] on div "© Mapbox © OpenStreetMap Improve this map" at bounding box center [391, 286] width 783 height 502
drag, startPoint x: 550, startPoint y: 337, endPoint x: 561, endPoint y: 316, distance: 24.4
click at [501, 316] on div "© Mapbox © OpenStreetMap Improve this map" at bounding box center [391, 286] width 783 height 502
click at [501, 49] on icon "button" at bounding box center [975, 51] width 13 height 13
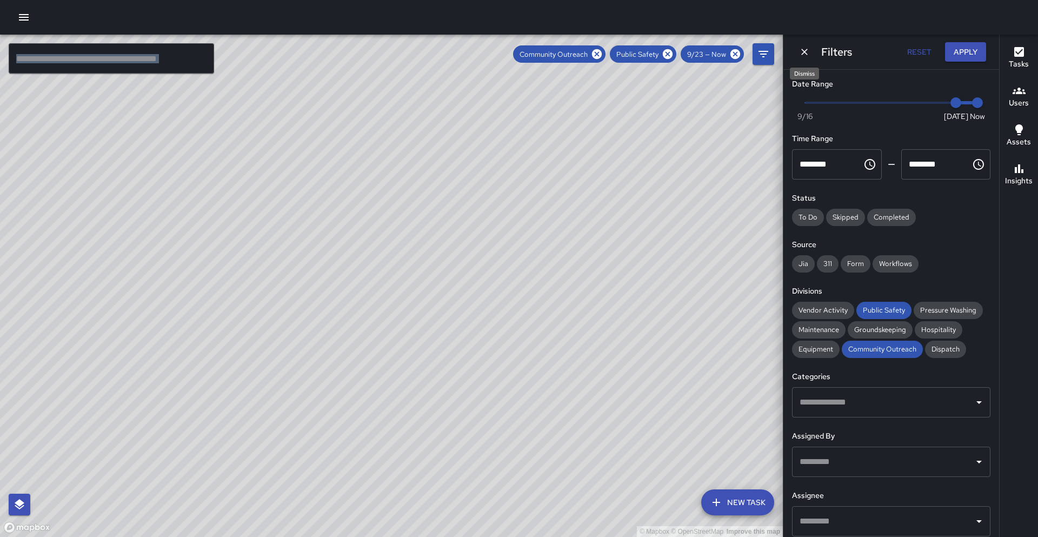
drag, startPoint x: 809, startPoint y: 54, endPoint x: 804, endPoint y: 59, distance: 7.3
click at [501, 54] on icon "Dismiss" at bounding box center [804, 52] width 11 height 11
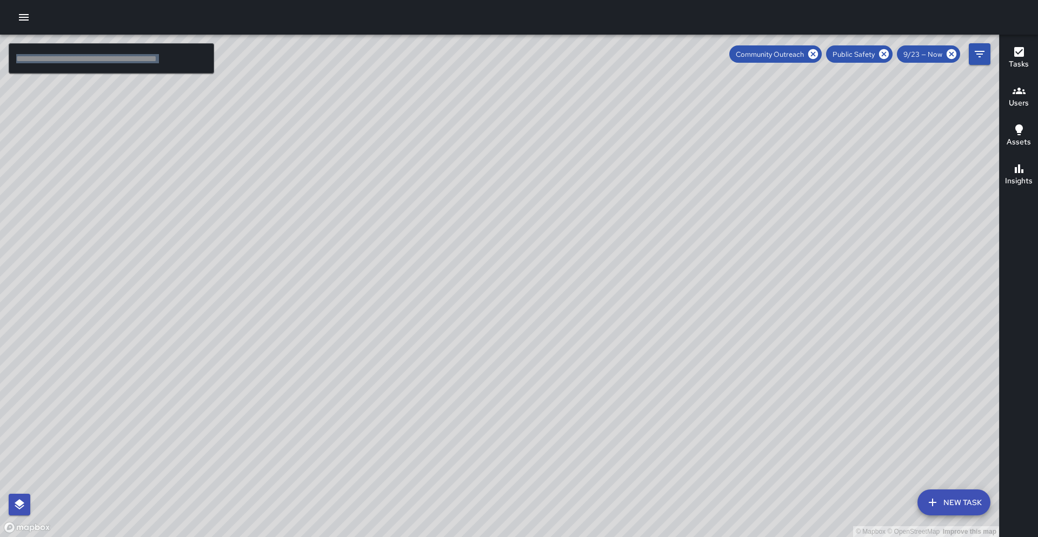
drag, startPoint x: 639, startPoint y: 251, endPoint x: 588, endPoint y: 356, distance: 115.8
click at [501, 364] on div "© Mapbox © OpenStreetMap Improve this map" at bounding box center [499, 286] width 999 height 502
drag, startPoint x: 594, startPoint y: 286, endPoint x: 573, endPoint y: 249, distance: 42.1
click at [501, 249] on div "© Mapbox © OpenStreetMap Improve this map" at bounding box center [499, 286] width 999 height 502
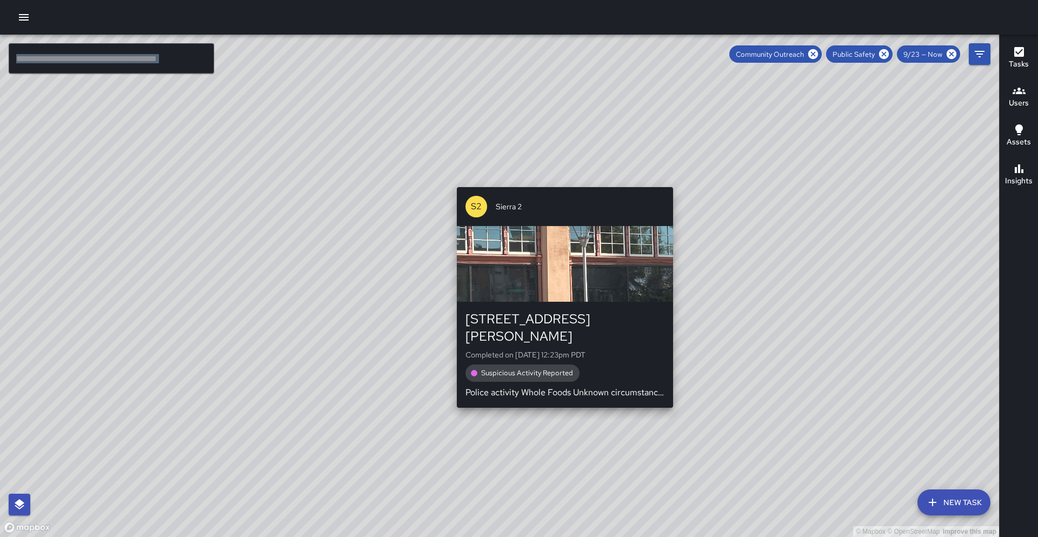
click at [501, 182] on div "© Mapbox © OpenStreetMap Improve this map S2 Sierra 2 2350 Harrison Street Comp…" at bounding box center [499, 286] width 999 height 502
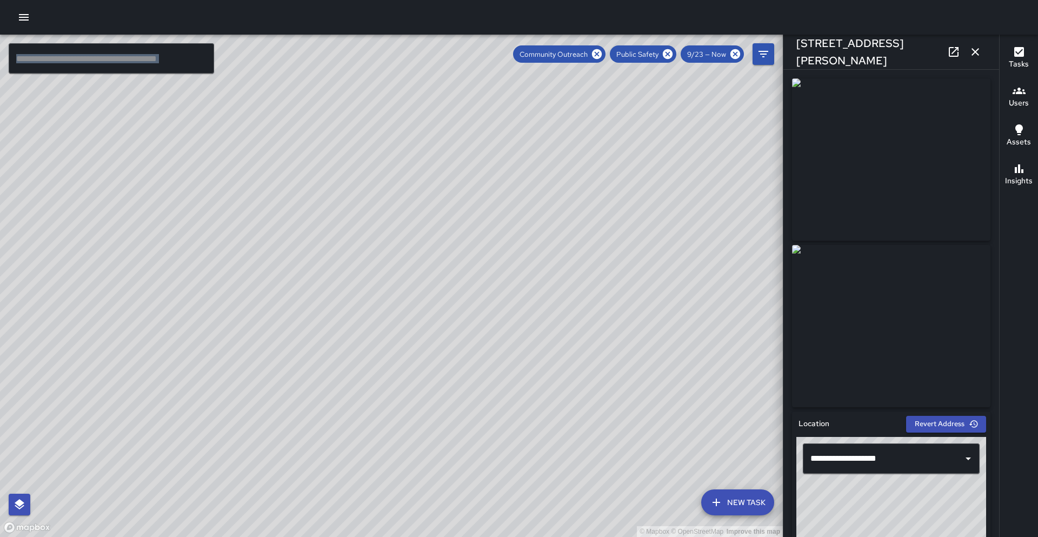
drag, startPoint x: 250, startPoint y: 359, endPoint x: 280, endPoint y: 251, distance: 111.8
click at [280, 251] on div "© Mapbox © OpenStreetMap Improve this map" at bounding box center [391, 286] width 783 height 502
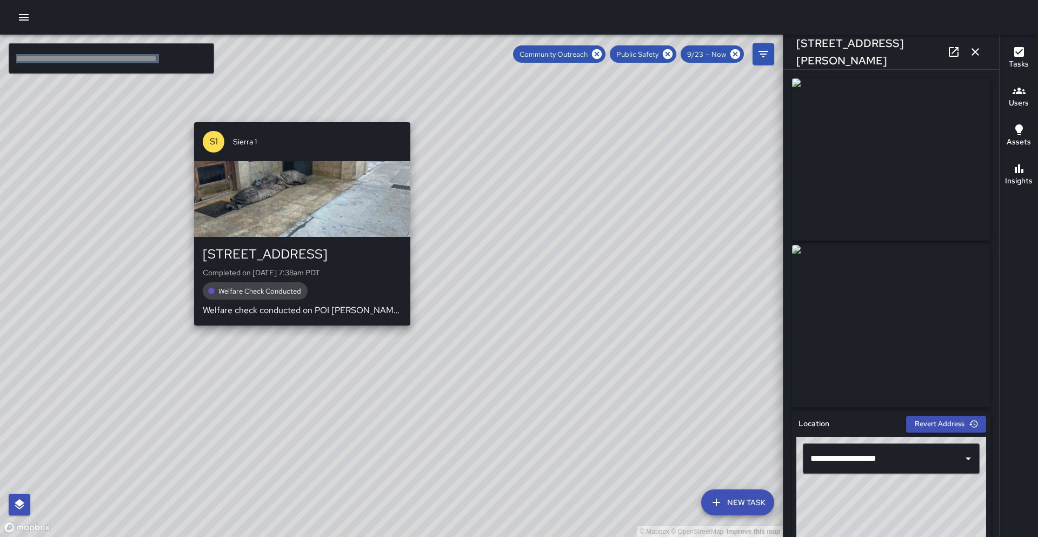
click at [305, 329] on div "S1 Sierra 1 1728 Franklin Street Completed on 9/23/2025, 7:38am PDT Welfare Che…" at bounding box center [302, 224] width 225 height 212
type input "**********"
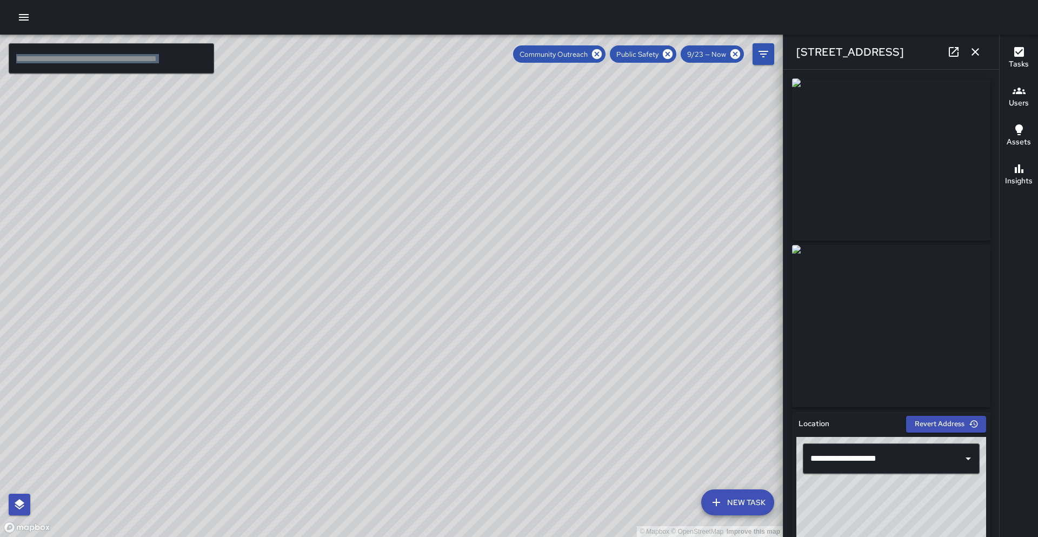
click at [435, 392] on div "© Mapbox © OpenStreetMap Improve this map" at bounding box center [391, 286] width 783 height 502
click at [457, 453] on div "© Mapbox © OpenStreetMap Improve this map O1 Oscar 1 1728 Franklin Street Compl…" at bounding box center [391, 286] width 783 height 502
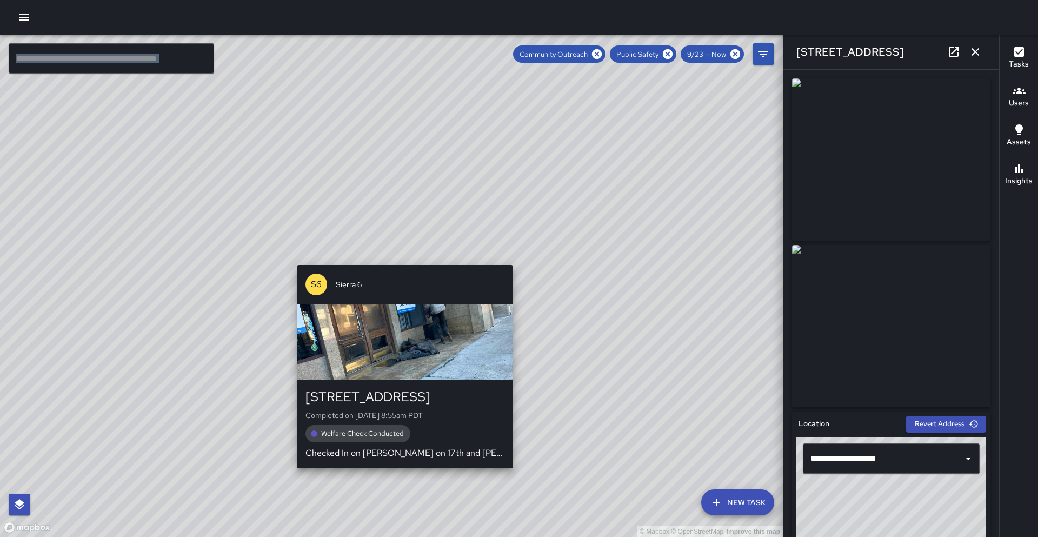
click at [400, 255] on div "© Mapbox © OpenStreetMap Improve this map S6 Sierra 6 1728 Franklin Street Comp…" at bounding box center [391, 286] width 783 height 502
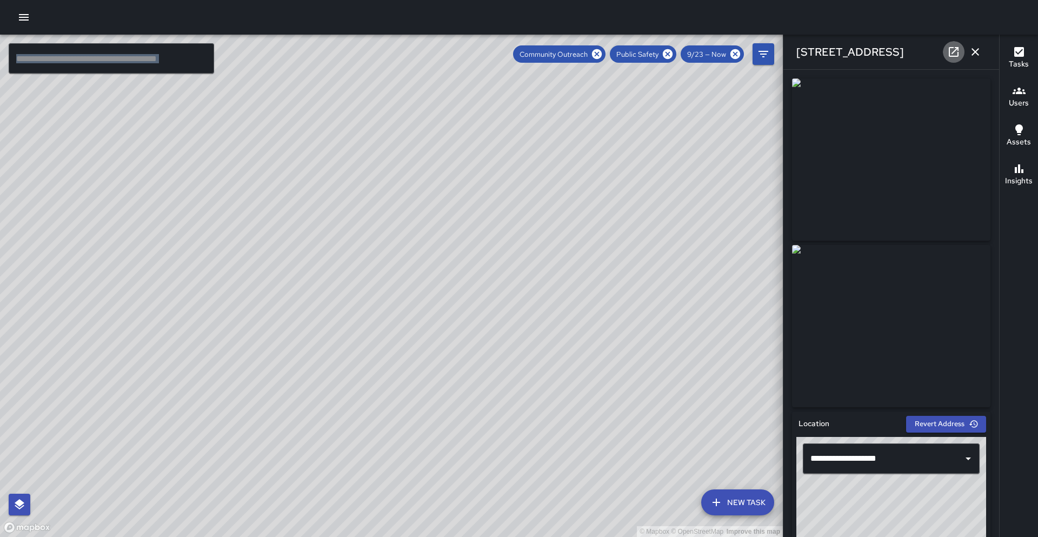
click at [501, 51] on icon at bounding box center [953, 51] width 13 height 13
drag, startPoint x: 144, startPoint y: 489, endPoint x: 207, endPoint y: 422, distance: 91.8
click at [207, 422] on div "© Mapbox © OpenStreetMap Improve this map" at bounding box center [391, 286] width 783 height 502
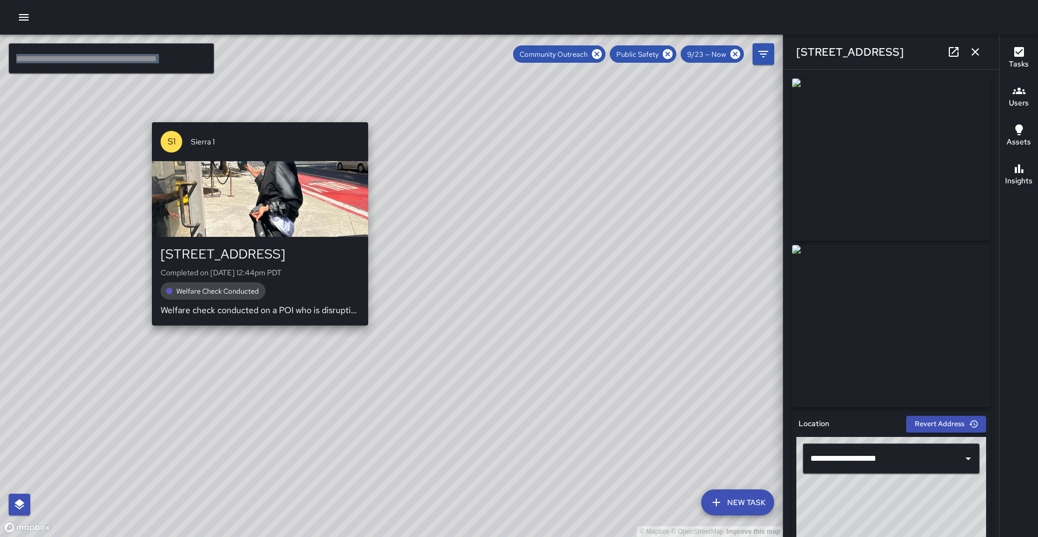
click at [255, 332] on div "© Mapbox © OpenStreetMap Improve this map S1 Sierra 1 1450 Broadway Completed o…" at bounding box center [391, 286] width 783 height 502
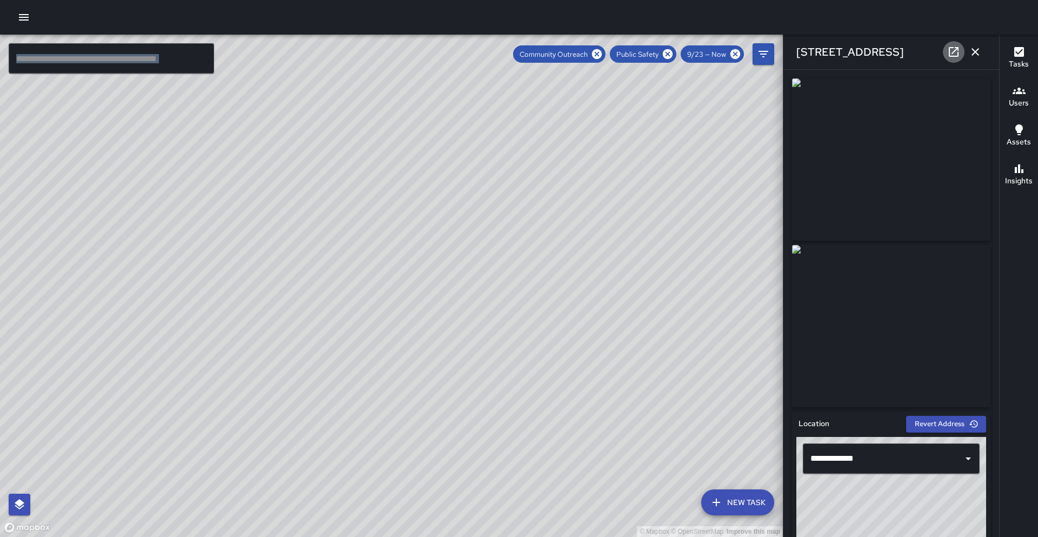
click at [501, 51] on icon at bounding box center [954, 52] width 10 height 10
drag, startPoint x: 296, startPoint y: 376, endPoint x: 307, endPoint y: 262, distance: 114.7
click at [307, 262] on div "© Mapbox © OpenStreetMap Improve this map" at bounding box center [391, 286] width 783 height 502
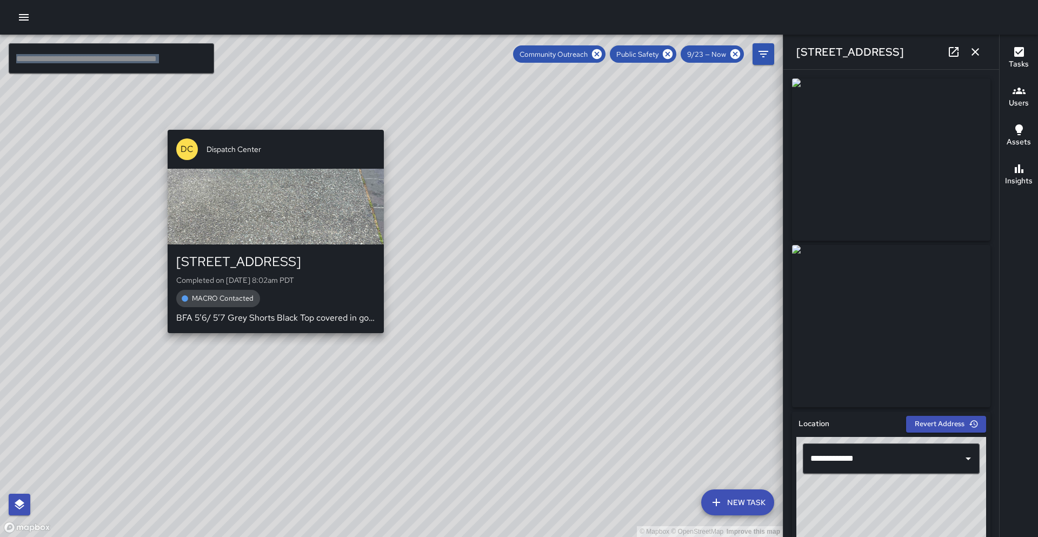
click at [274, 340] on div "© Mapbox © OpenStreetMap Improve this map DC Dispatch Center 1245 Broadway Comp…" at bounding box center [391, 286] width 783 height 502
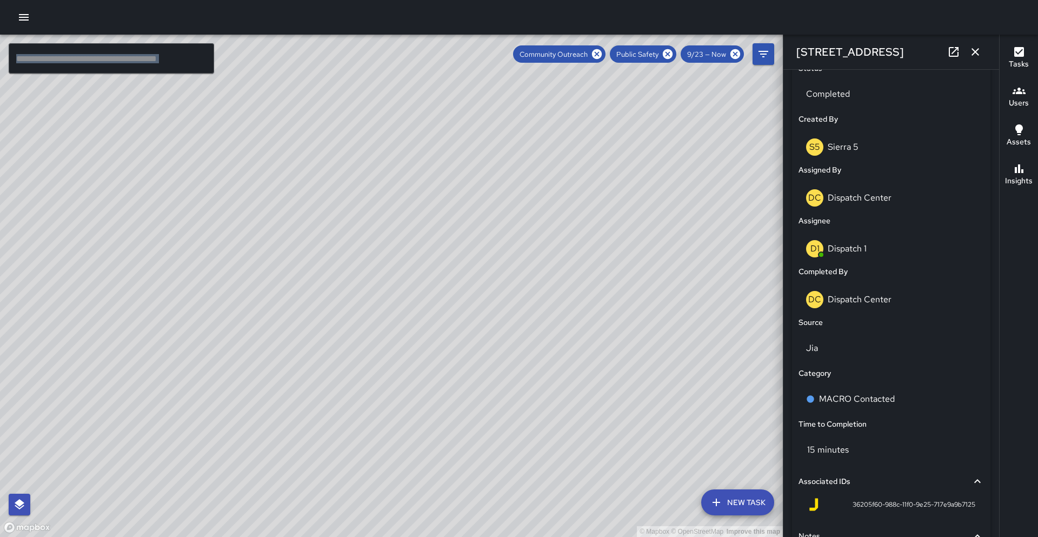
scroll to position [696, 0]
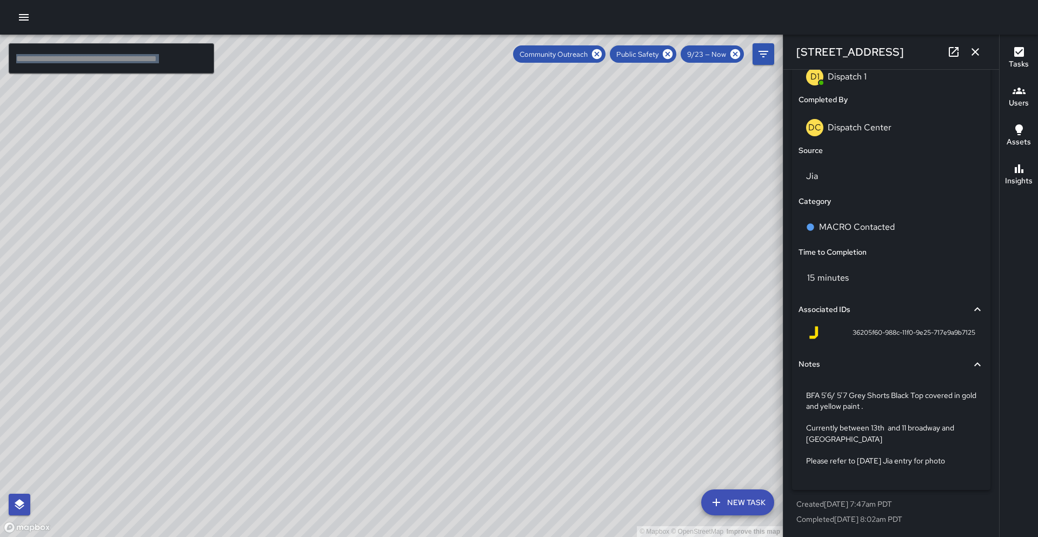
click at [501, 376] on div "© Mapbox © OpenStreetMap Improve this map S2 Sierra 2 1205 Franklin Street Comp…" at bounding box center [391, 286] width 783 height 502
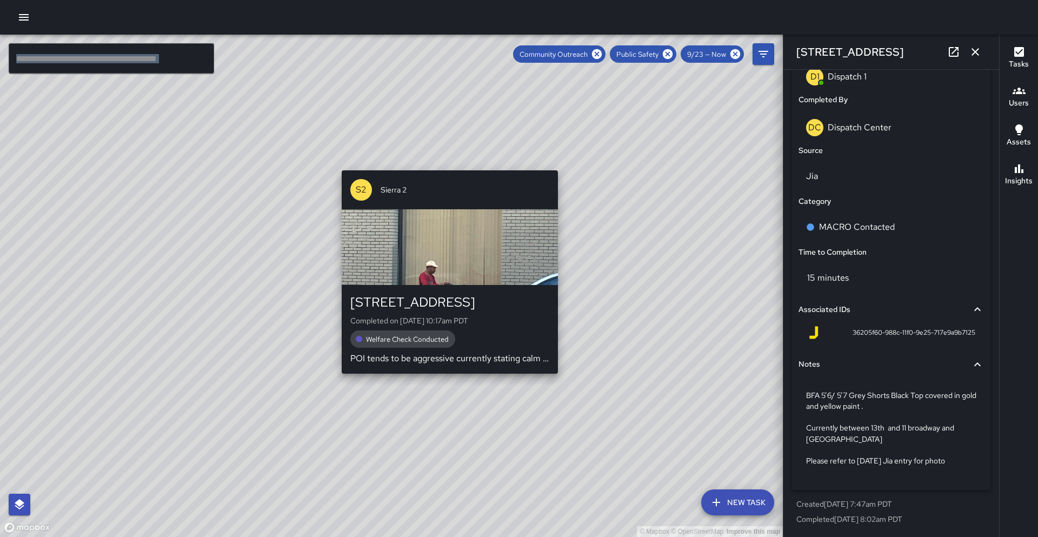
type input "**********"
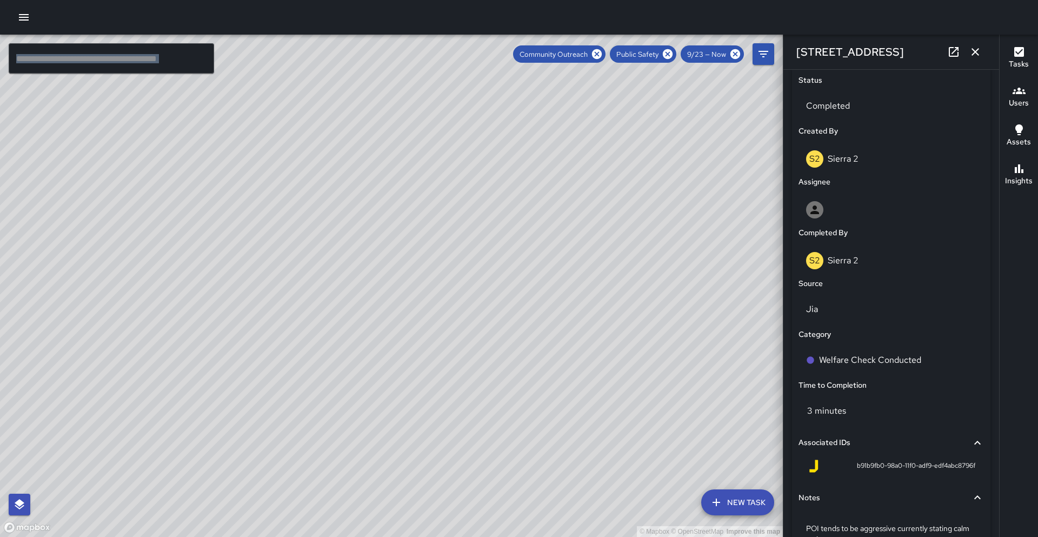
scroll to position [592, 0]
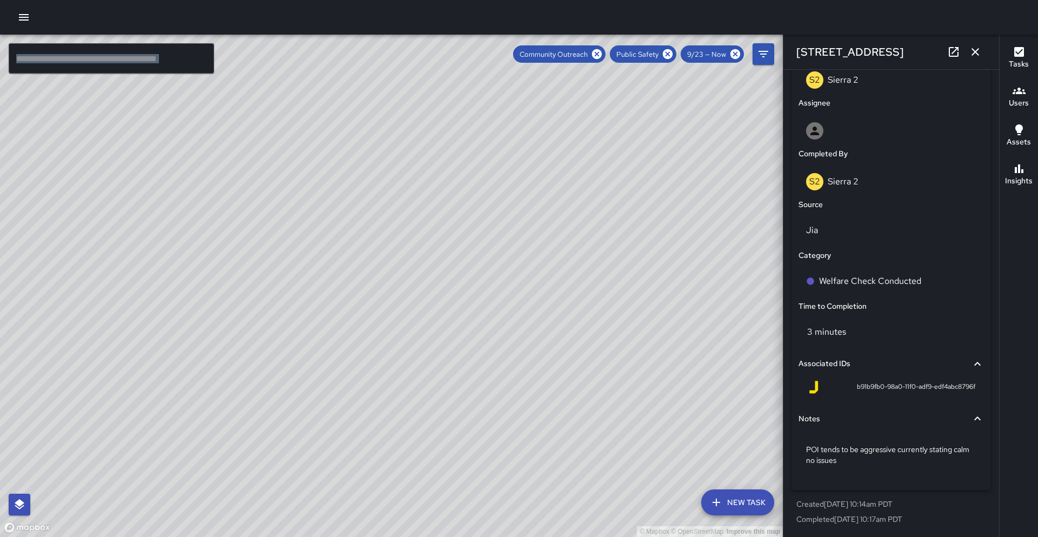
click at [501, 52] on icon "button" at bounding box center [975, 51] width 13 height 13
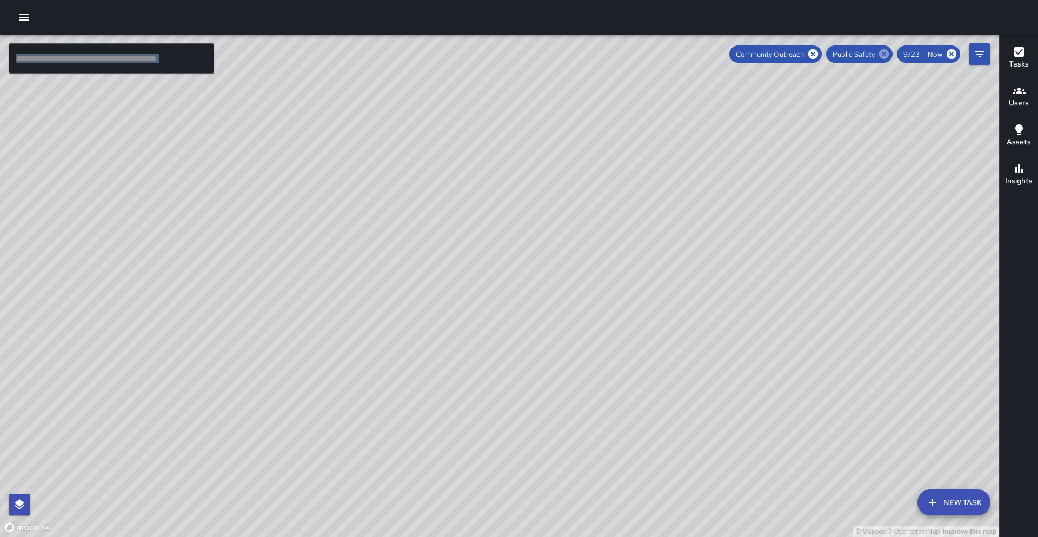
click at [501, 55] on icon at bounding box center [884, 54] width 10 height 10
click at [501, 55] on icon "Filters" at bounding box center [979, 54] width 13 height 13
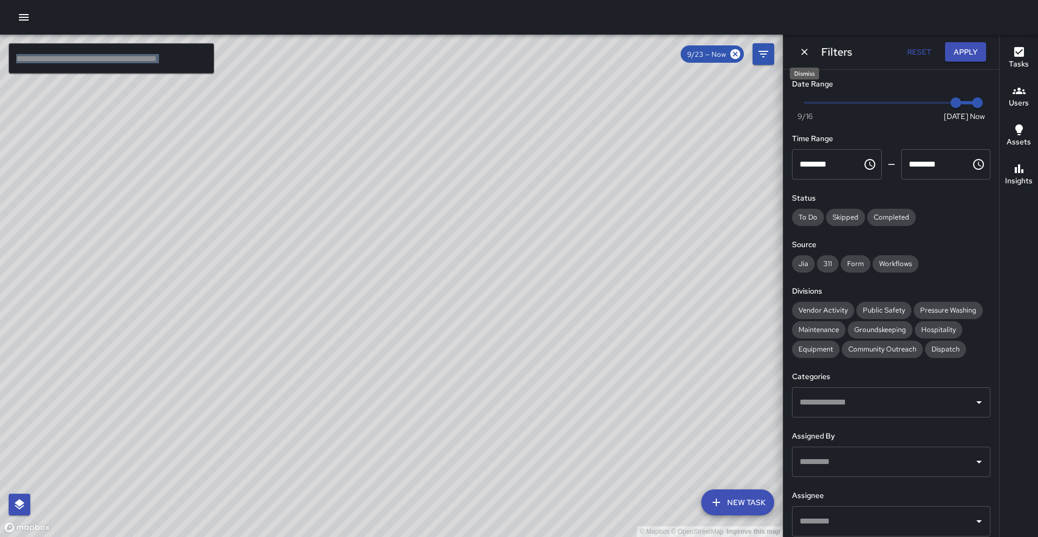
click at [501, 54] on icon "Dismiss" at bounding box center [804, 52] width 11 height 11
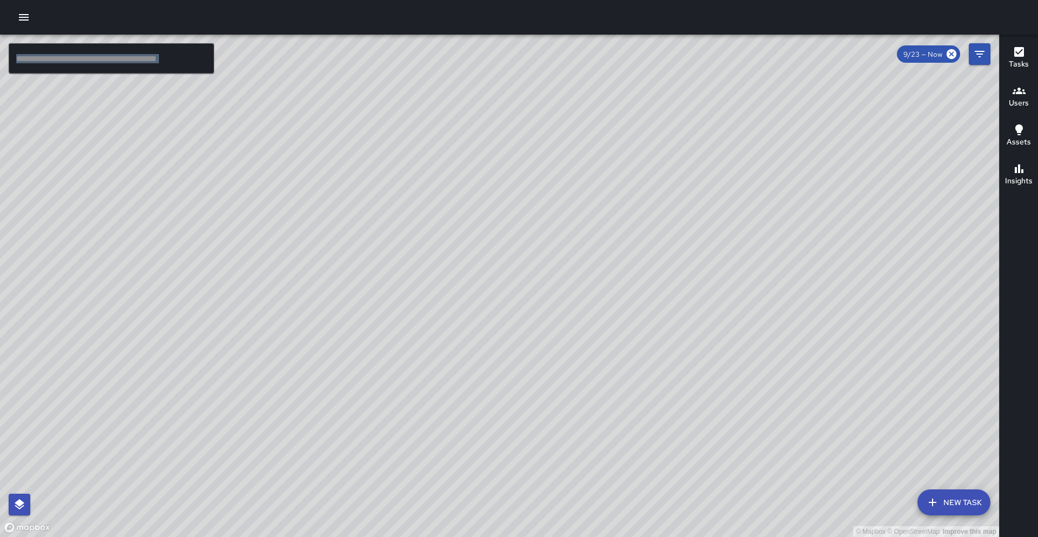
drag, startPoint x: 807, startPoint y: 89, endPoint x: 777, endPoint y: 209, distance: 123.3
click at [501, 209] on div "© Mapbox © OpenStreetMap Improve this map" at bounding box center [499, 286] width 999 height 502
drag, startPoint x: 780, startPoint y: 207, endPoint x: 747, endPoint y: 260, distance: 62.1
click at [501, 260] on div "© Mapbox © OpenStreetMap Improve this map" at bounding box center [499, 286] width 999 height 502
drag, startPoint x: 788, startPoint y: 199, endPoint x: 733, endPoint y: 273, distance: 91.6
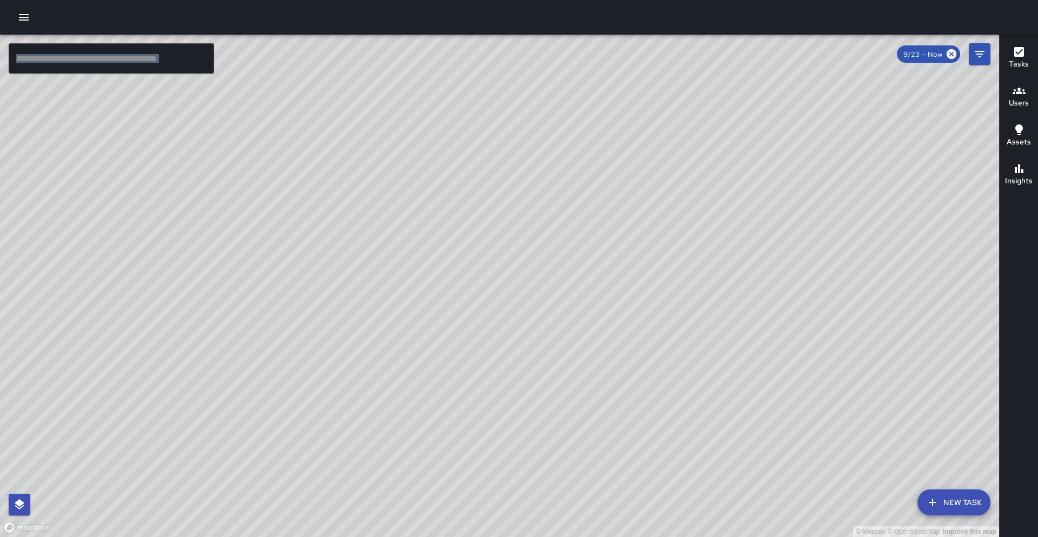
click at [501, 273] on div "© Mapbox © OpenStreetMap Improve this map" at bounding box center [499, 286] width 999 height 502
drag, startPoint x: 733, startPoint y: 273, endPoint x: 621, endPoint y: 323, distance: 122.9
click at [501, 323] on div "© Mapbox © OpenStreetMap Improve this map" at bounding box center [499, 286] width 999 height 502
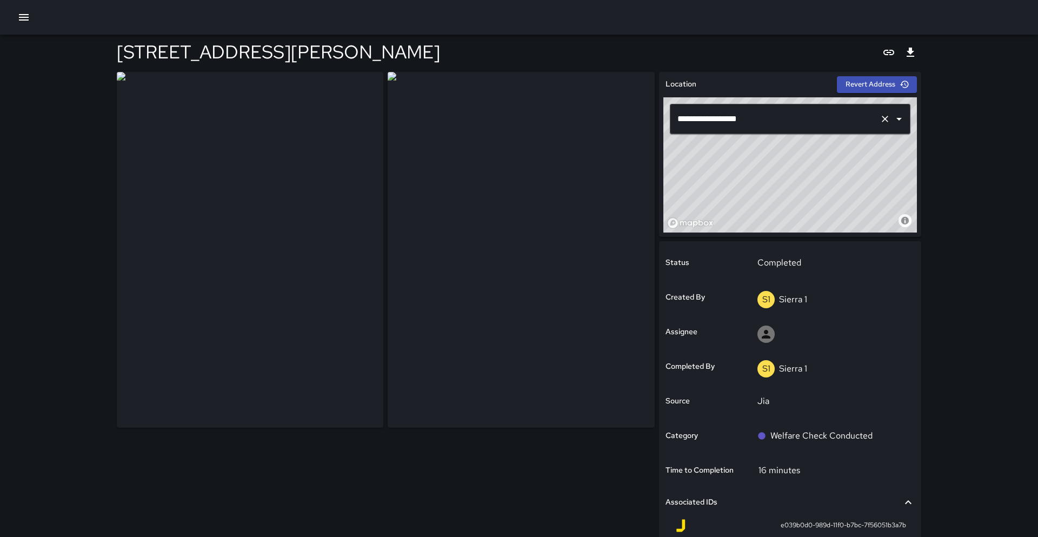
drag, startPoint x: 845, startPoint y: 197, endPoint x: 832, endPoint y: 120, distance: 78.4
click at [832, 120] on div "**********" at bounding box center [790, 164] width 254 height 135
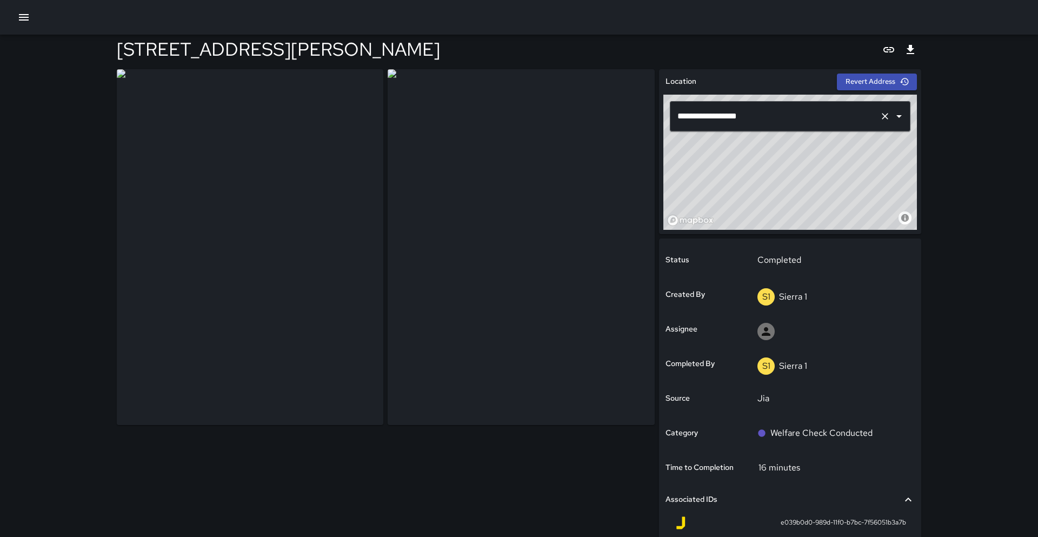
scroll to position [6, 0]
type input "**********"
